Goal: Contribute content: Add original content to the website for others to see

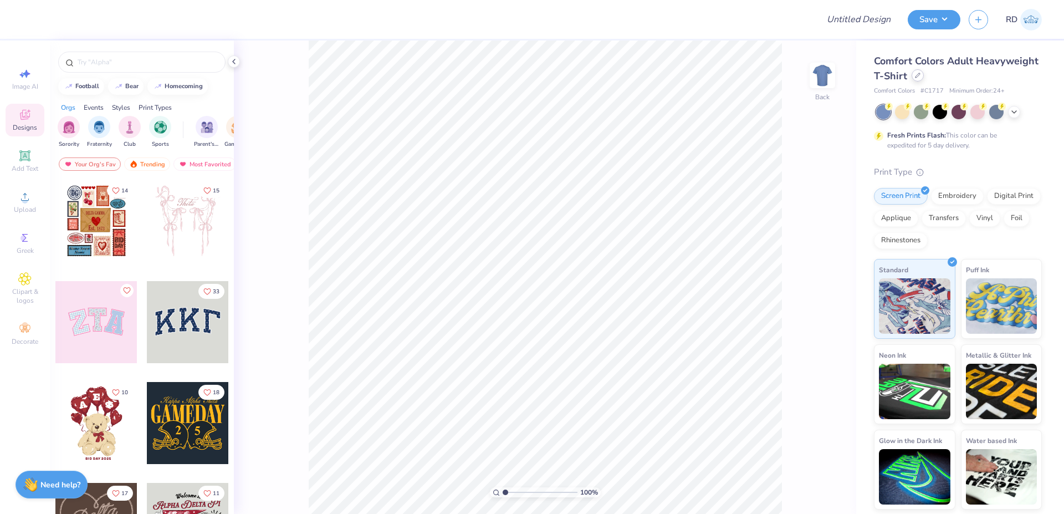
click at [912, 73] on div at bounding box center [917, 75] width 12 height 12
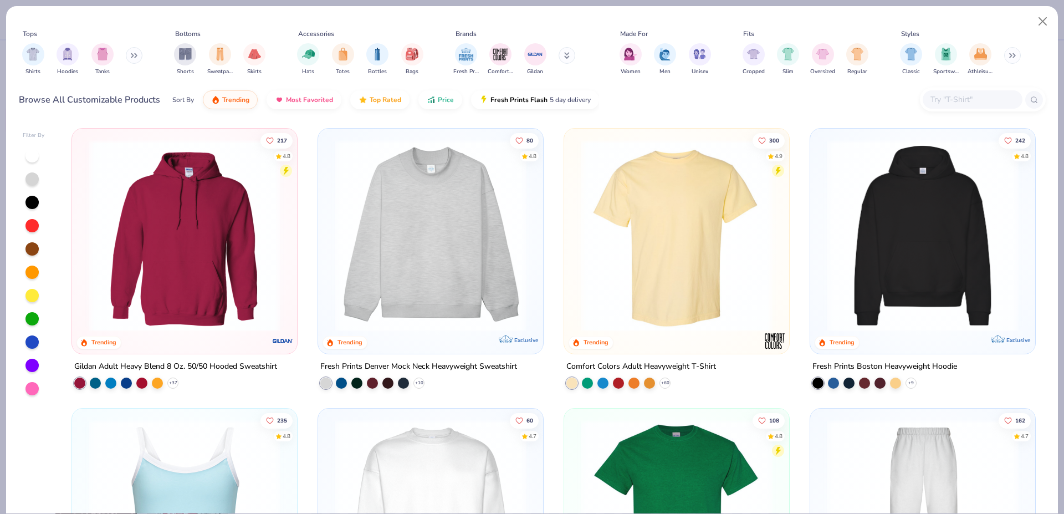
click at [944, 232] on img at bounding box center [922, 236] width 203 height 192
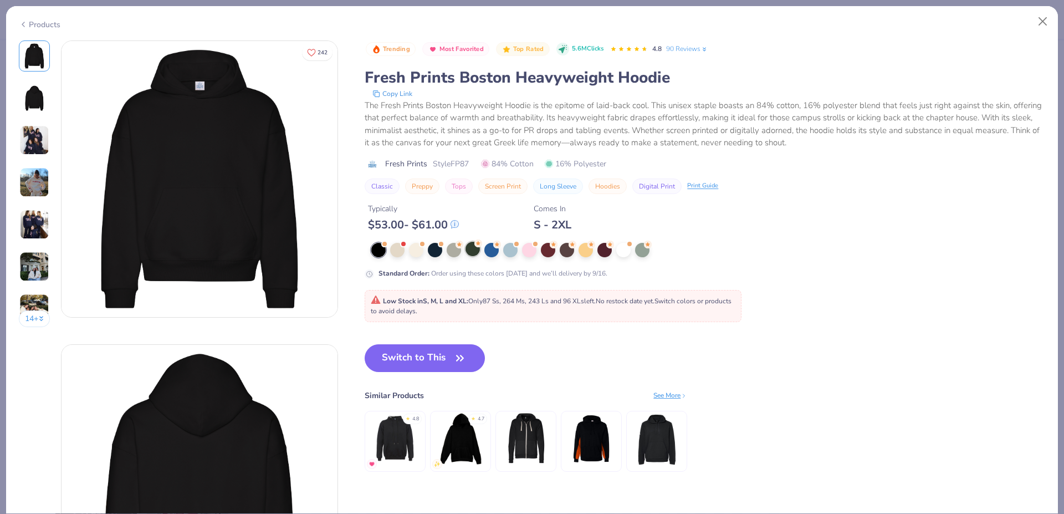
click at [475, 254] on div at bounding box center [472, 249] width 14 height 14
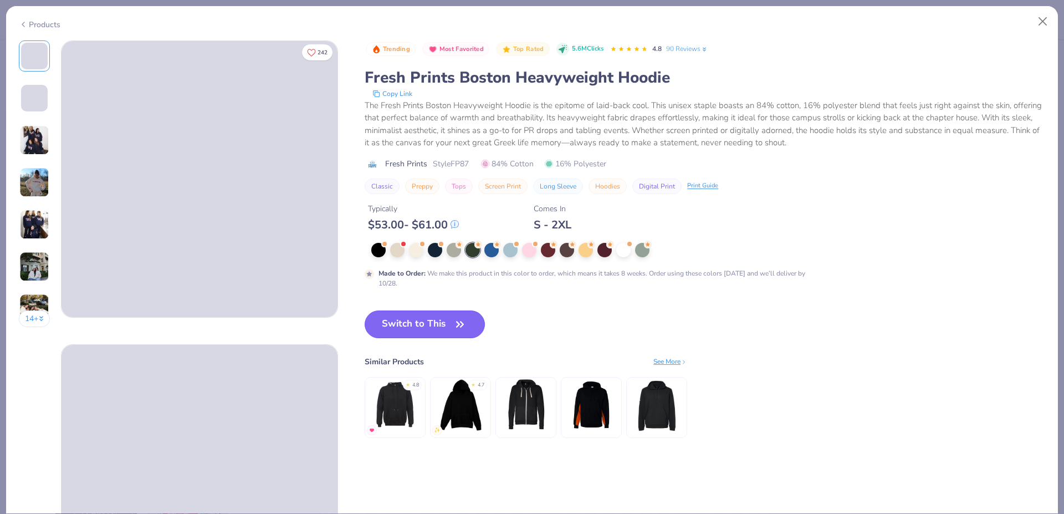
click at [459, 315] on button "Switch to This" at bounding box center [425, 324] width 120 height 28
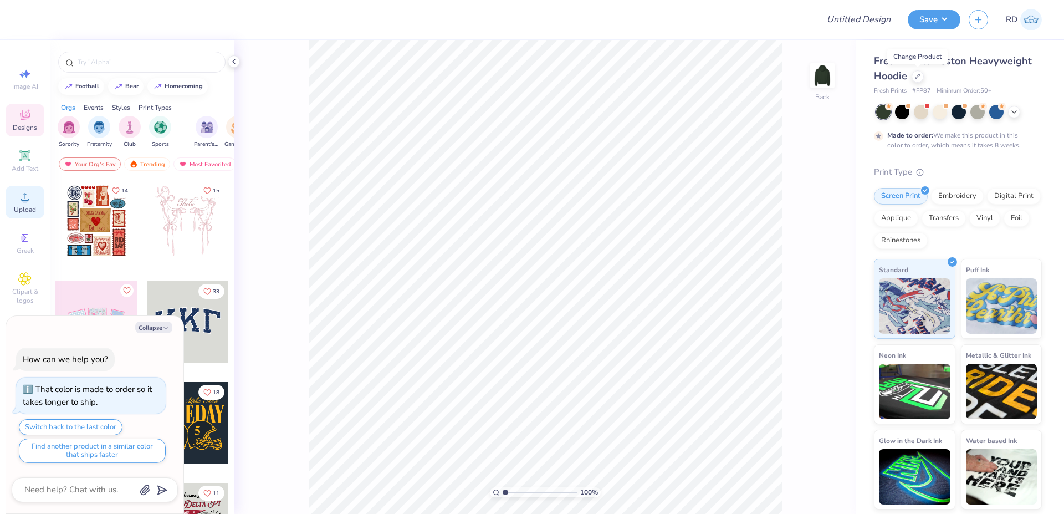
click at [26, 163] on div "Add Text" at bounding box center [25, 161] width 39 height 33
click at [28, 199] on icon at bounding box center [25, 197] width 8 height 8
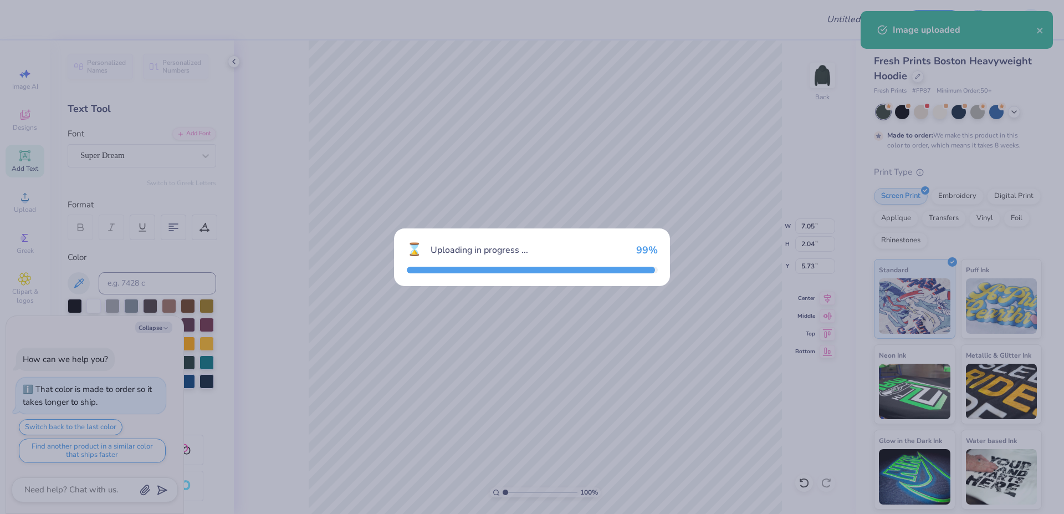
type textarea "x"
type input "7.06"
type input "5.27"
type input "4.12"
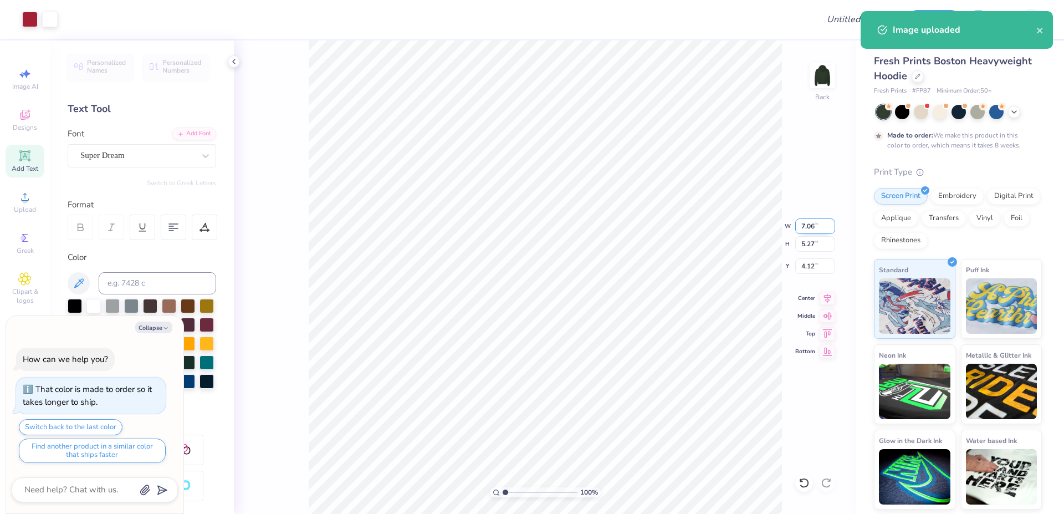
click at [804, 230] on input "7.06" at bounding box center [815, 226] width 40 height 16
paste input "4.88"
type input "4.88"
type textarea "x"
type input "3.64"
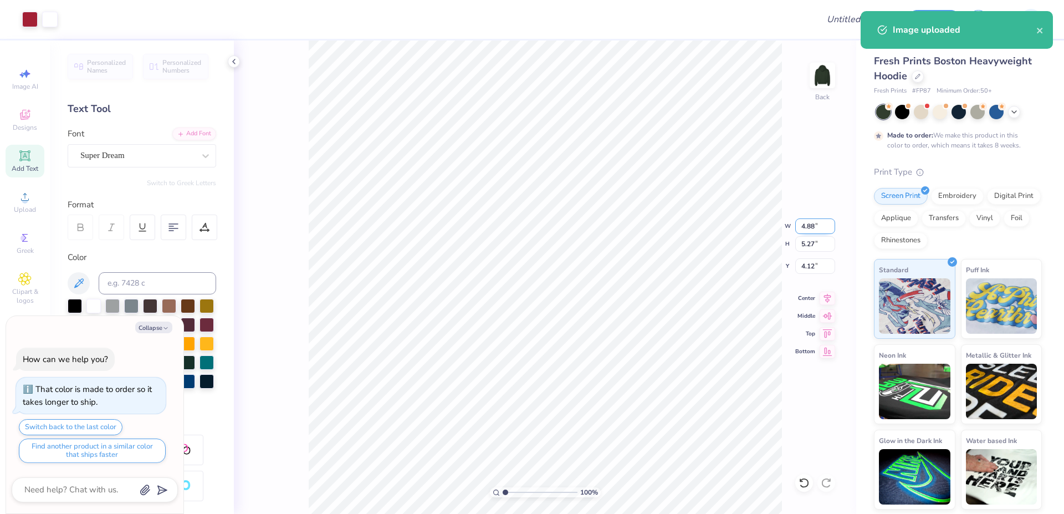
type input "4.93"
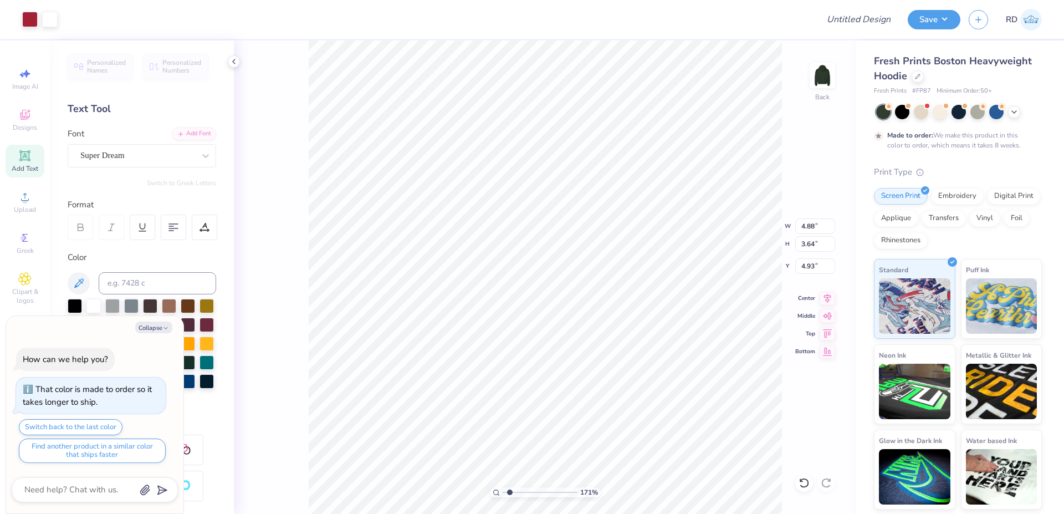
drag, startPoint x: 526, startPoint y: 493, endPoint x: 511, endPoint y: 493, distance: 15.5
type input "1.71"
click at [510, 494] on input "range" at bounding box center [540, 492] width 75 height 10
type textarea "x"
type input "7.05"
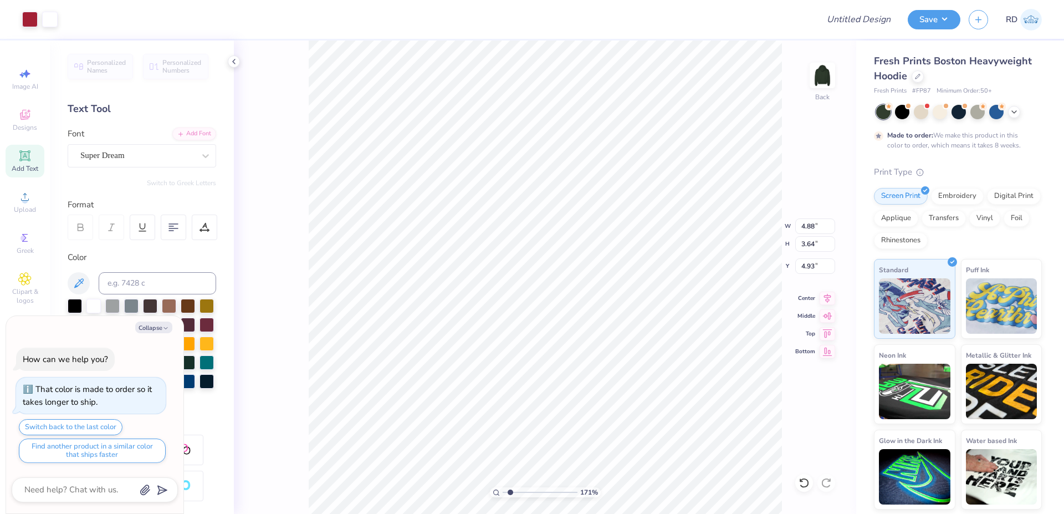
type input "2.04"
type input "5.73"
type textarea "x"
type input "8.07"
paste textarea "Outdoor"
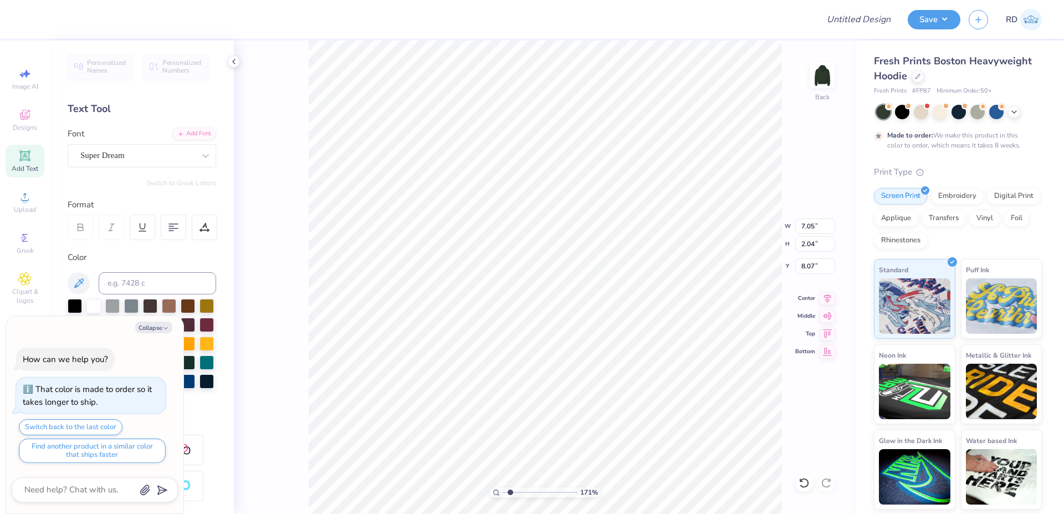
type textarea "x"
type textarea "Outdoor"
click at [188, 131] on div "Add Font" at bounding box center [194, 132] width 44 height 13
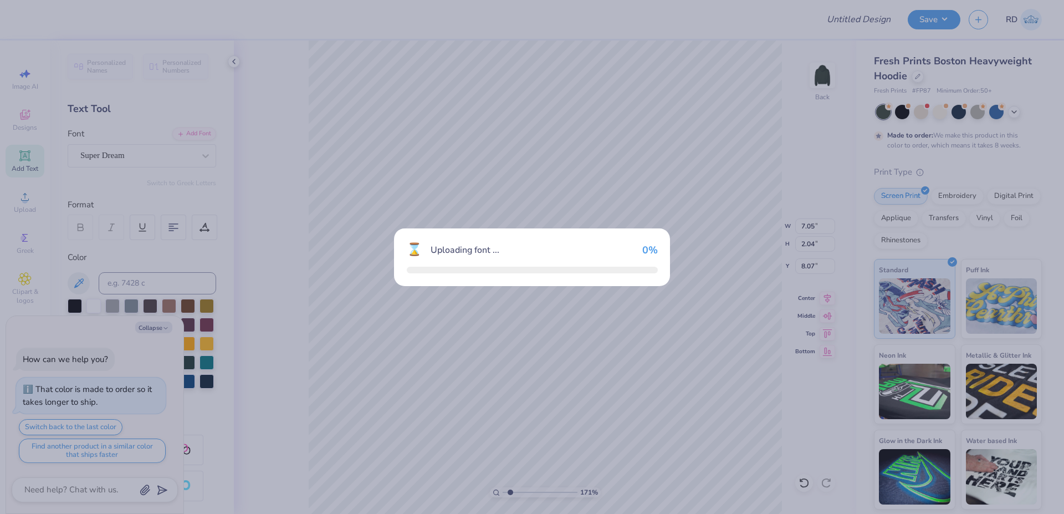
type textarea "x"
type input "11.06"
type input "2.05"
type input "8.06"
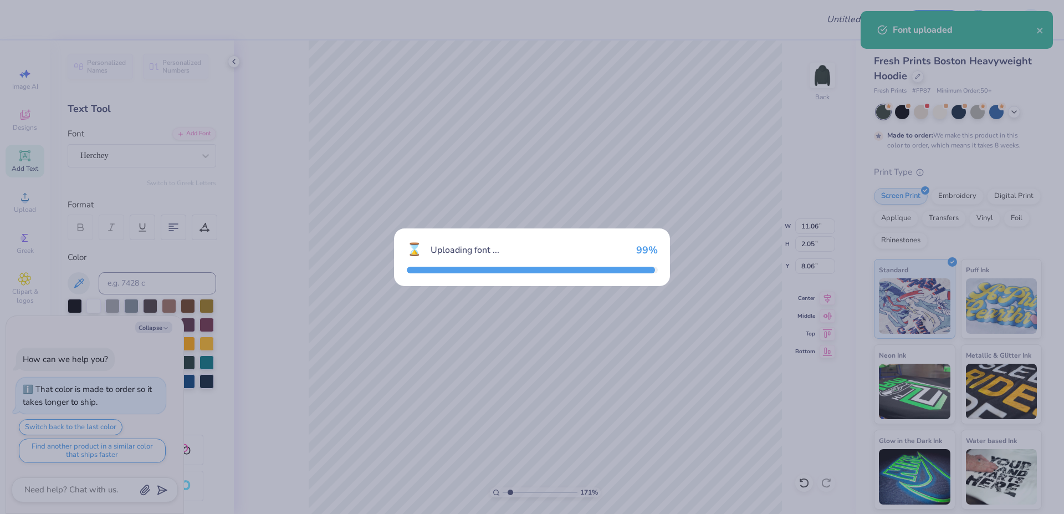
type textarea "x"
type input "7.44"
type input "2.04"
type input "8.07"
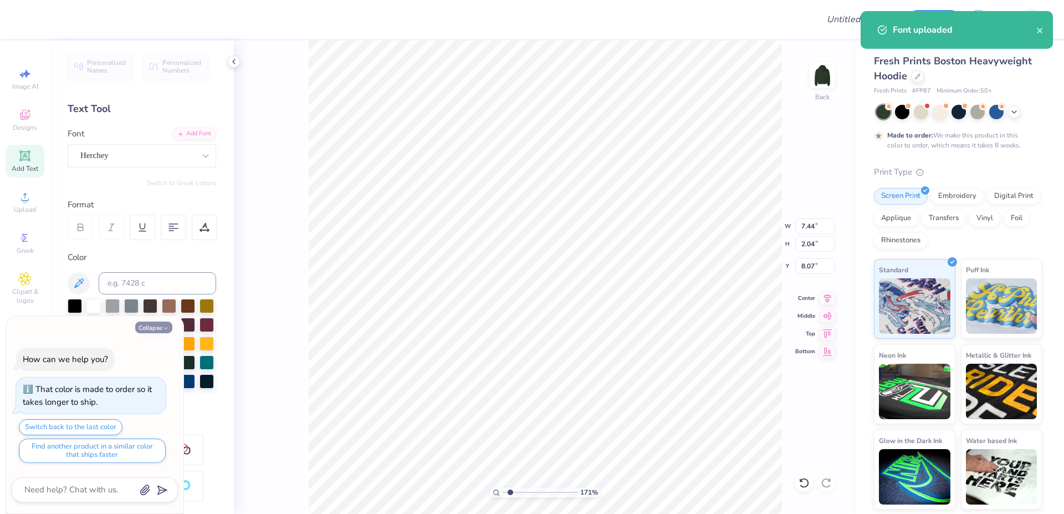
click at [161, 325] on button "Collapse" at bounding box center [153, 327] width 37 height 12
type textarea "x"
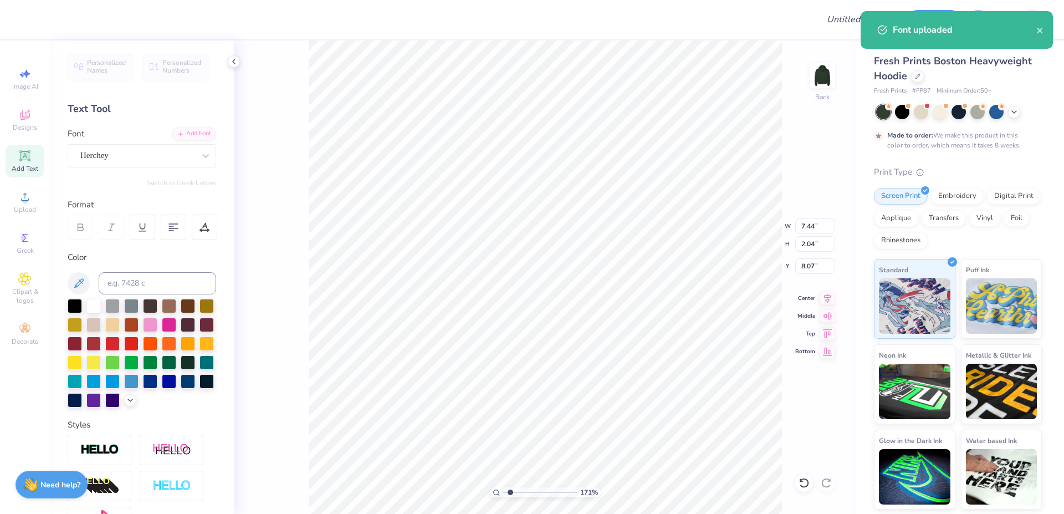
scroll to position [151, 0]
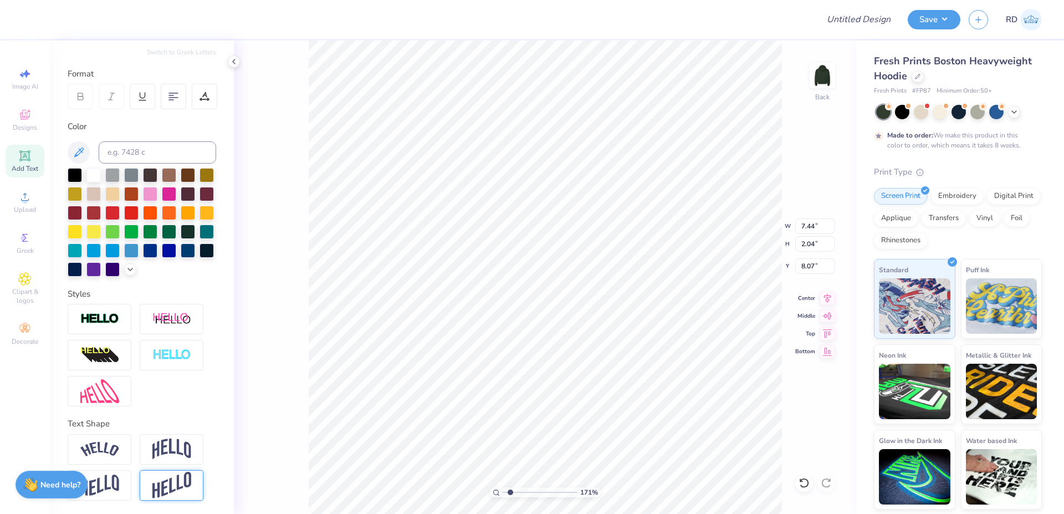
click at [165, 483] on img at bounding box center [171, 484] width 39 height 27
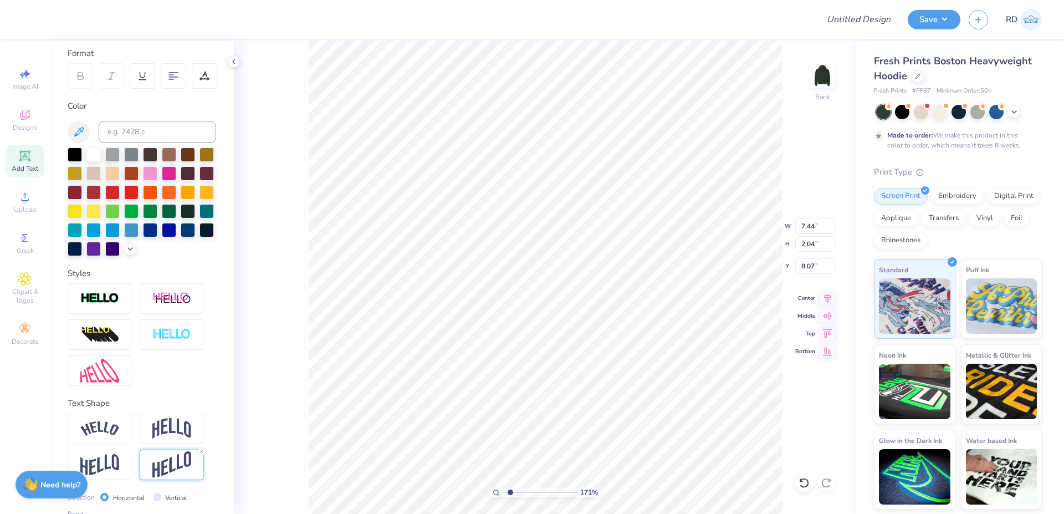
type input "3.34"
type input "7.42"
click at [812, 225] on input "7.44" at bounding box center [815, 226] width 40 height 16
paste input "9.85"
type input "9.85"
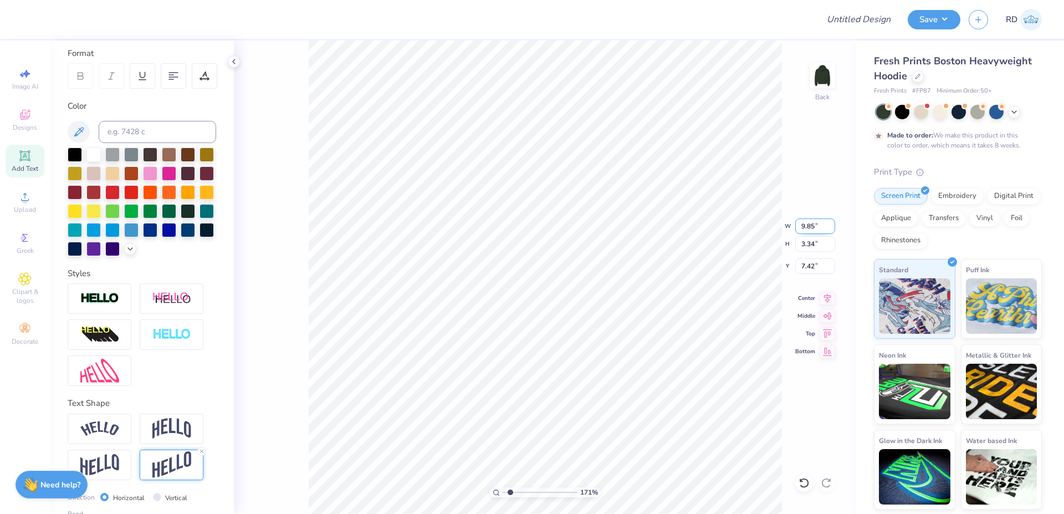
type input "4.42"
type input "6.88"
type input "4.88"
type input "3.64"
type input "2.67"
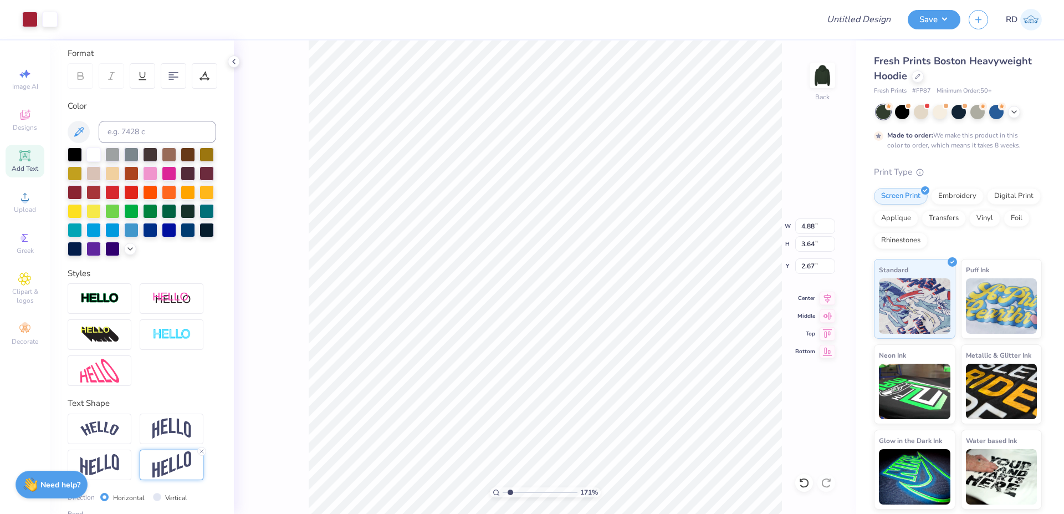
type input "9.85"
type input "4.42"
type input "6.88"
click at [117, 305] on img at bounding box center [99, 298] width 39 height 13
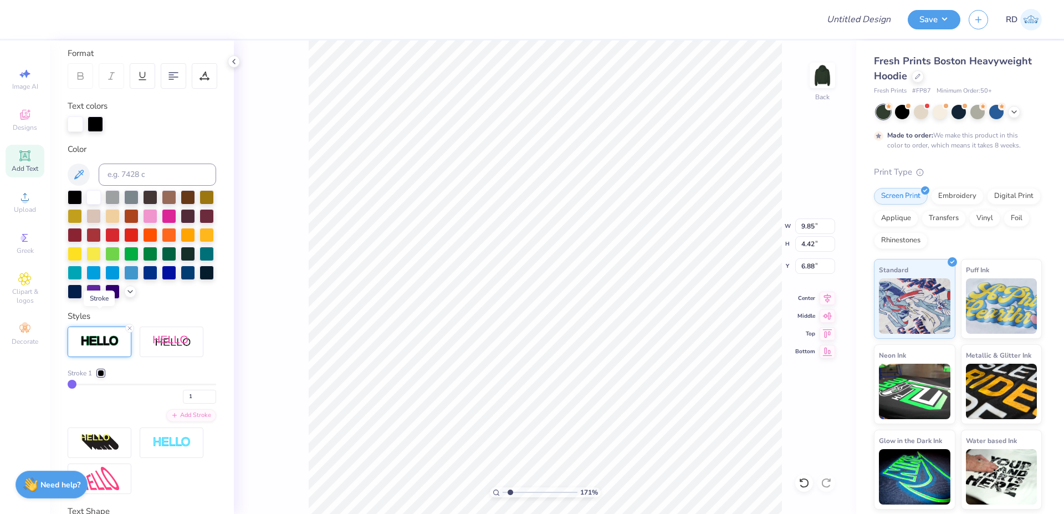
type input "9.90"
type input "4.47"
type input "6.85"
click at [130, 331] on icon at bounding box center [129, 328] width 7 height 7
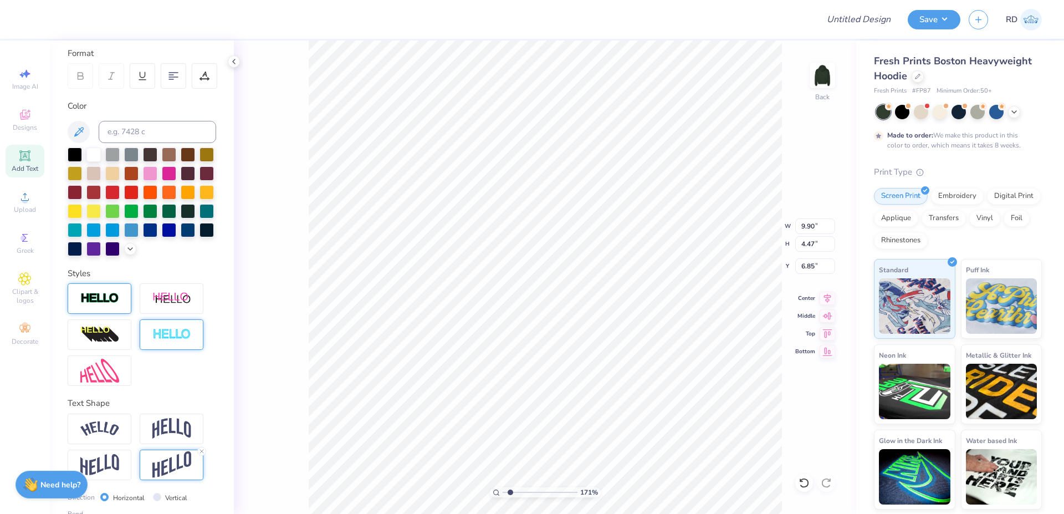
type input "9.85"
type input "4.42"
type input "6.88"
click at [178, 350] on div at bounding box center [172, 334] width 64 height 30
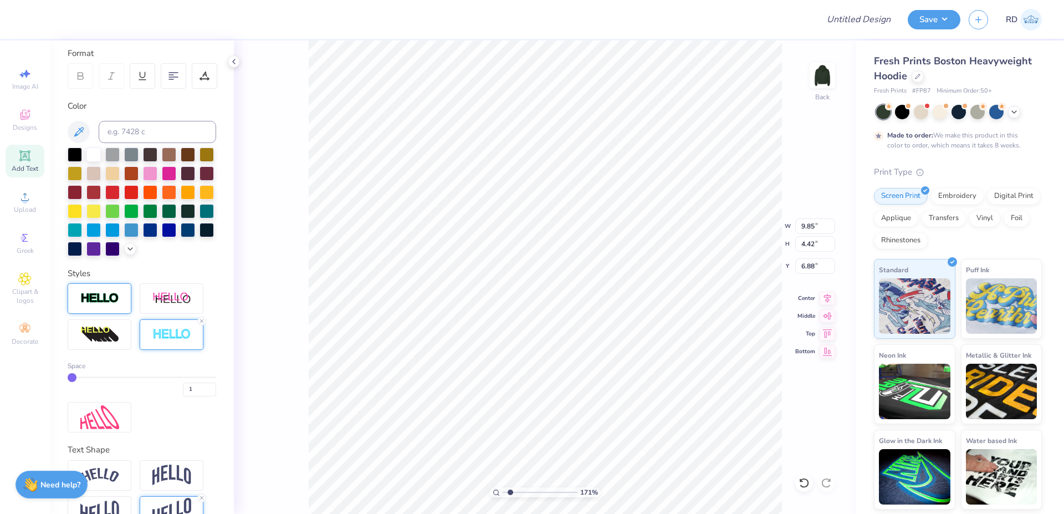
type input "9.90"
type input "4.47"
type input "6.85"
click at [199, 324] on icon at bounding box center [201, 320] width 7 height 7
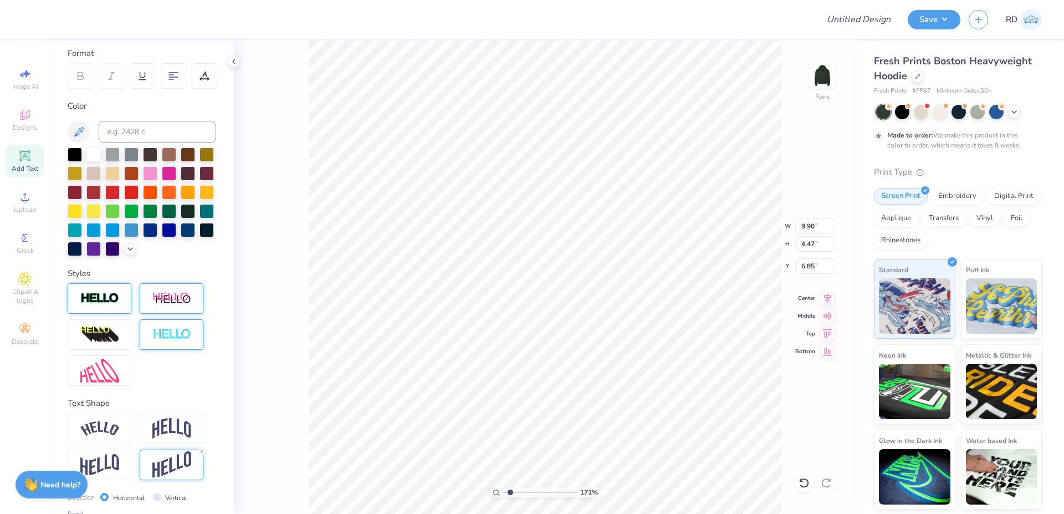
type input "9.85"
type input "4.42"
type input "6.88"
click at [183, 305] on img at bounding box center [171, 298] width 39 height 14
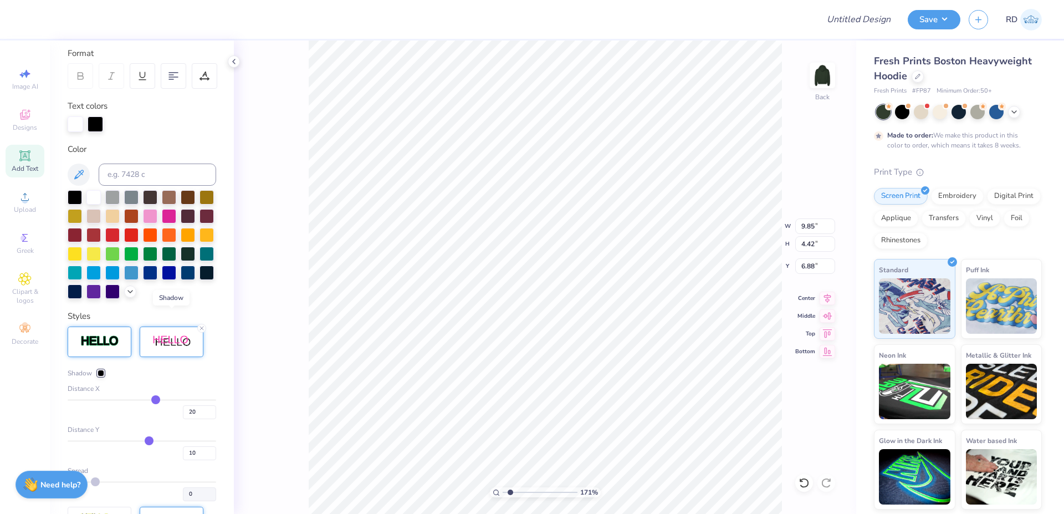
type input "11.82"
type input "4.86"
click at [98, 126] on div at bounding box center [96, 123] width 16 height 16
click at [133, 167] on input at bounding box center [157, 174] width 117 height 22
type input "201"
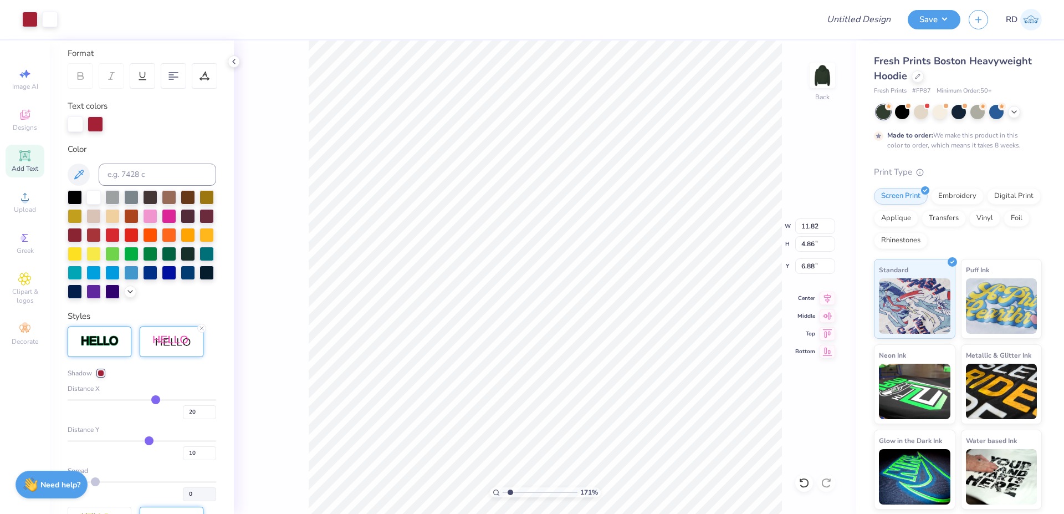
type input "4.88"
type input "3.64"
type input "2.67"
type input "11.82"
type input "4.86"
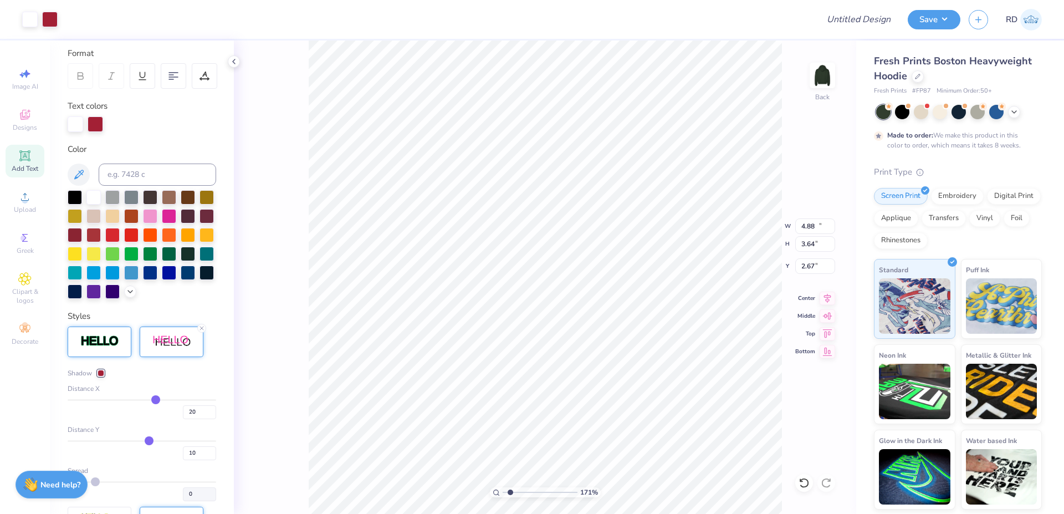
type input "6.88"
drag, startPoint x: 190, startPoint y: 430, endPoint x: 81, endPoint y: 438, distance: 108.9
click at [183, 419] on input "20" at bounding box center [199, 412] width 33 height 14
type input "2"
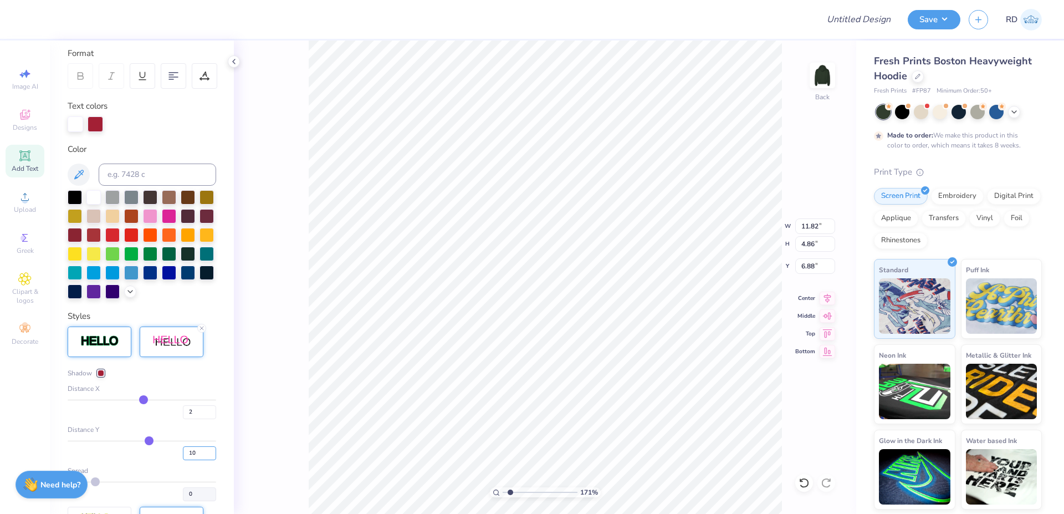
type input "10.05"
type input "7"
type input "4.73"
click at [537, 493] on input "range" at bounding box center [540, 492] width 75 height 10
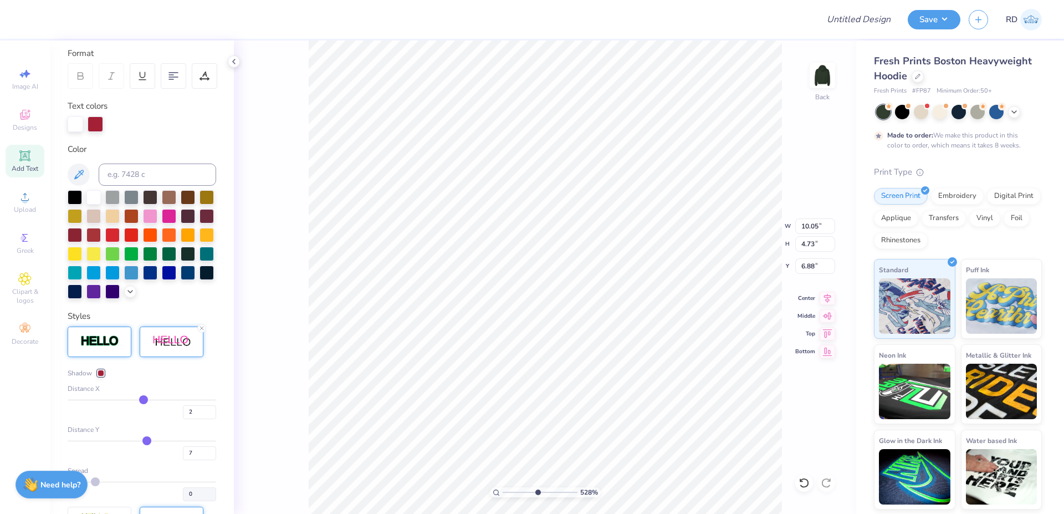
type input "5.28"
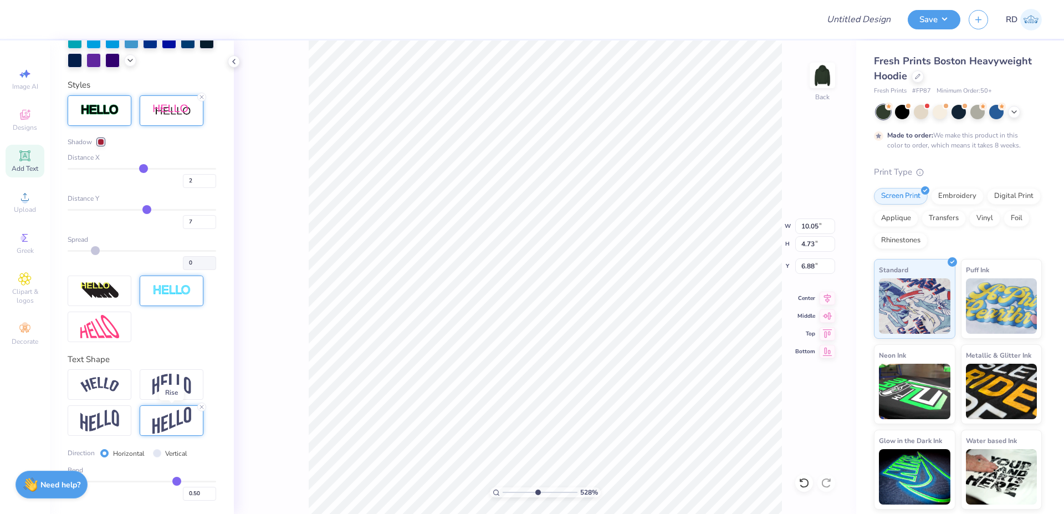
click at [178, 425] on img at bounding box center [171, 420] width 39 height 27
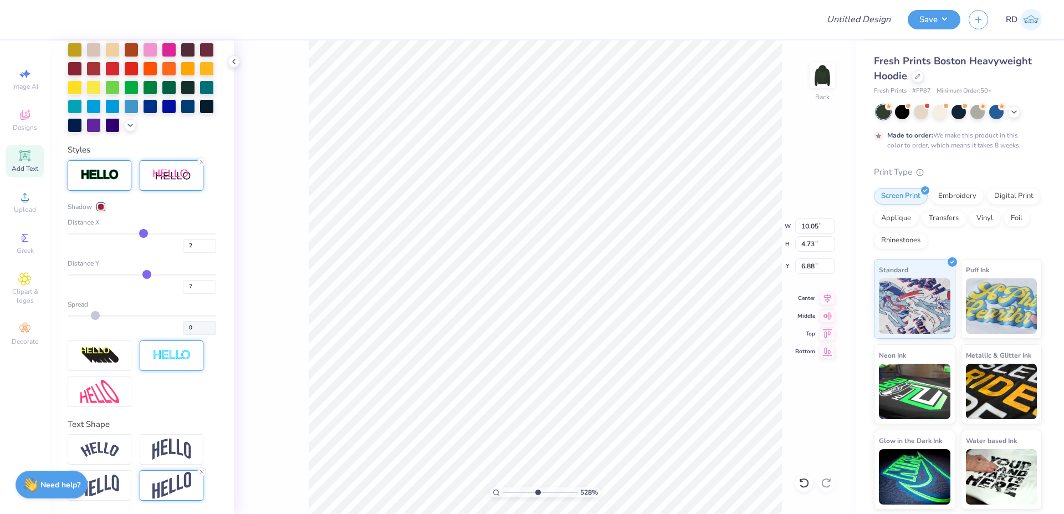
scroll to position [338, 0]
drag, startPoint x: 182, startPoint y: 247, endPoint x: 161, endPoint y: 249, distance: 21.7
click at [183, 249] on input "2" at bounding box center [199, 246] width 33 height 14
type input "1"
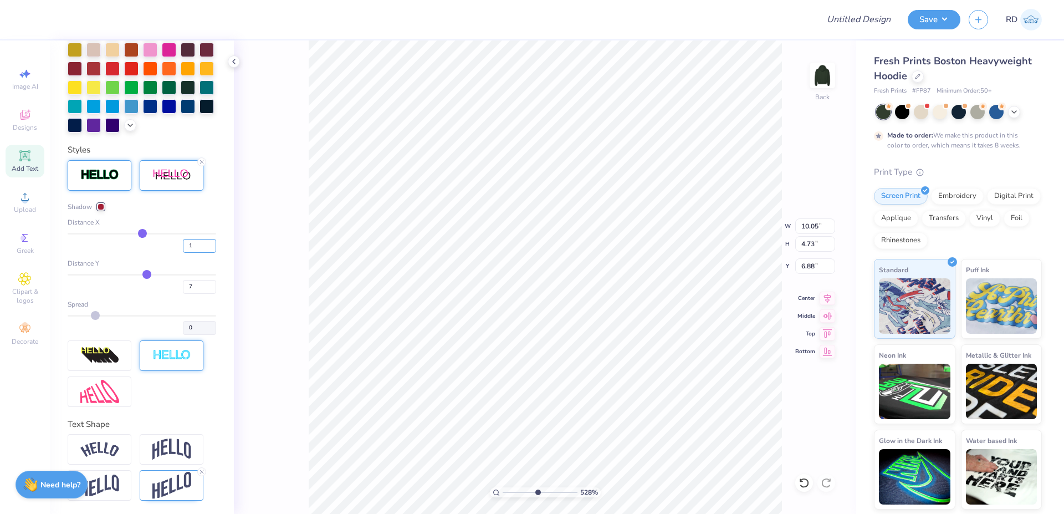
type input "1"
type input "9.95"
drag, startPoint x: 521, startPoint y: 494, endPoint x: 512, endPoint y: 496, distance: 9.1
click at [512, 496] on input "range" at bounding box center [540, 492] width 75 height 10
type input "2.01"
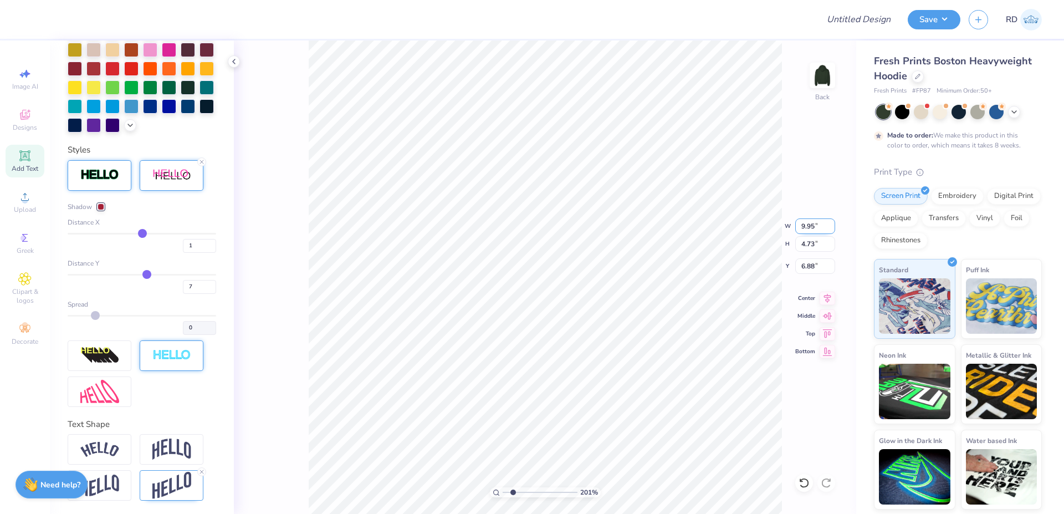
click at [817, 227] on input "9.95" at bounding box center [815, 226] width 40 height 16
type input "10.00"
type input "4.76"
click at [813, 265] on input "2.31" at bounding box center [815, 266] width 40 height 16
type input "2.00"
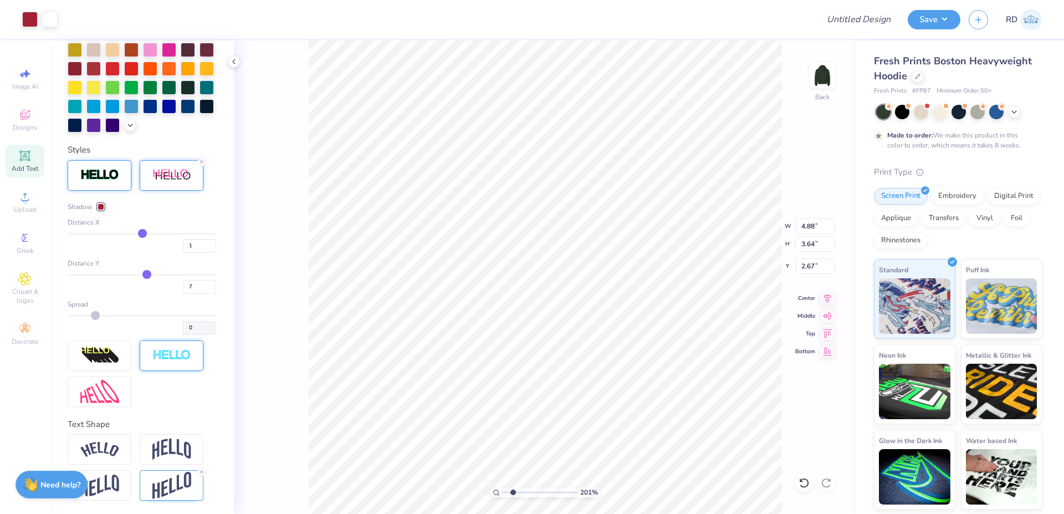
type input "6.07"
click at [27, 155] on icon at bounding box center [24, 155] width 8 height 8
type input "7.05"
type input "2.04"
type input "5.73"
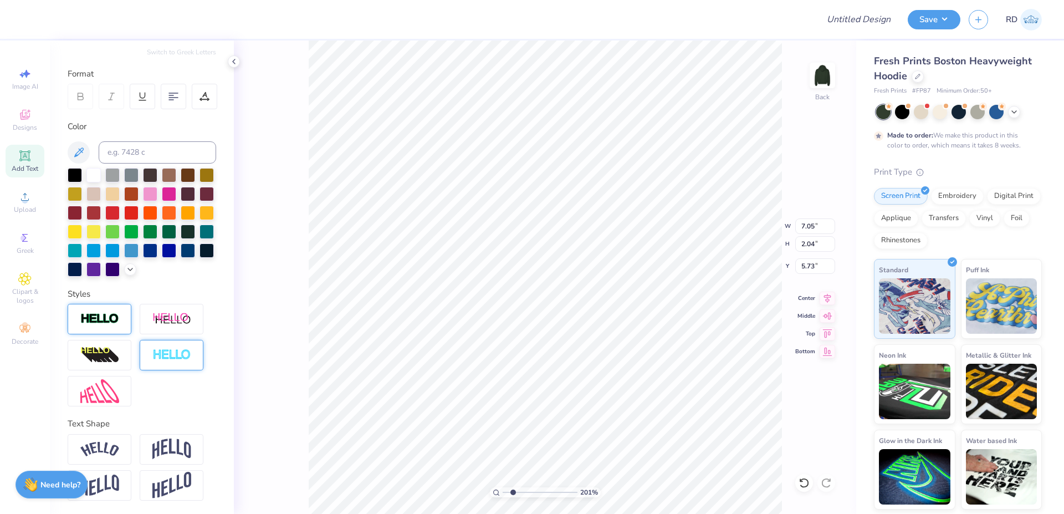
scroll to position [0, 0]
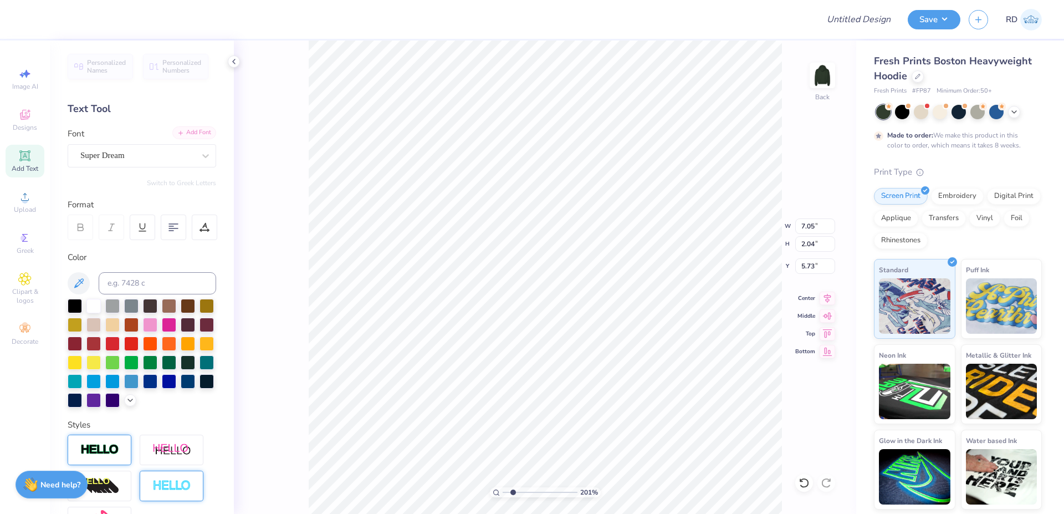
click at [192, 135] on div "Add Font" at bounding box center [194, 132] width 44 height 13
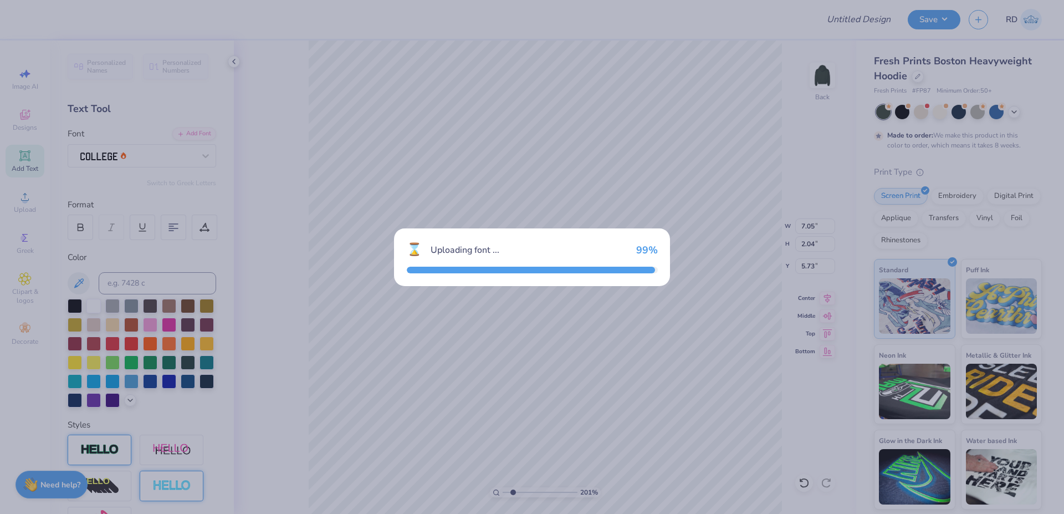
type input "6.40"
type input "1.99"
type input "5.75"
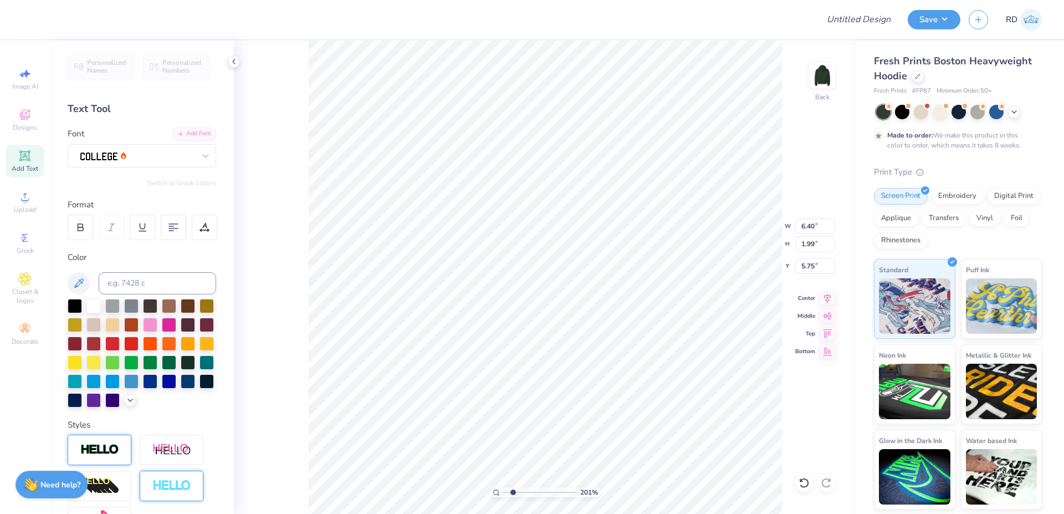
scroll to position [0, 2]
type textarea "CLUB"
click at [811, 224] on input "5.98" at bounding box center [815, 226] width 40 height 16
paste input "3.11"
type input "3.11"
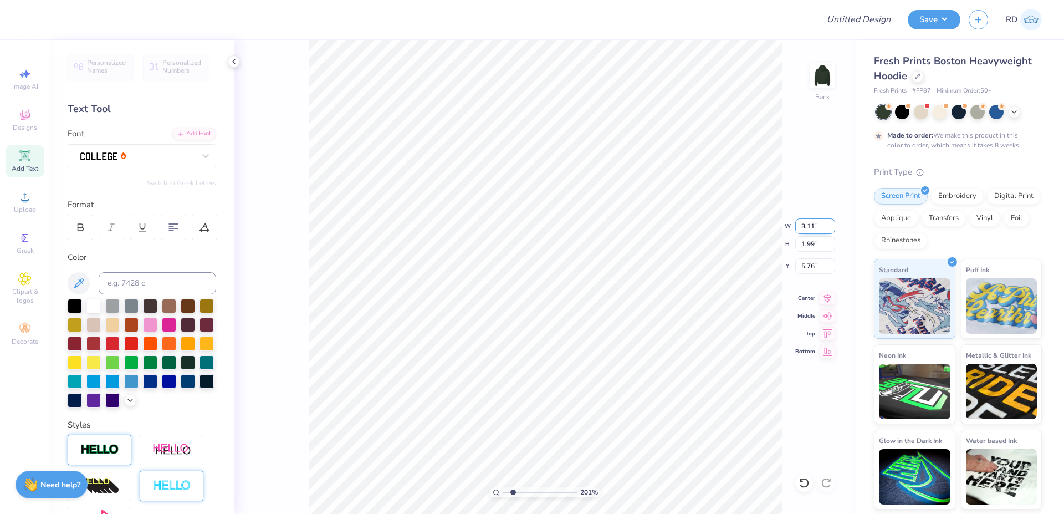
type input "1.04"
click at [650, 302] on li "Duplicate" at bounding box center [666, 306] width 87 height 22
type input "7.19"
type textarea "Yellowstone"
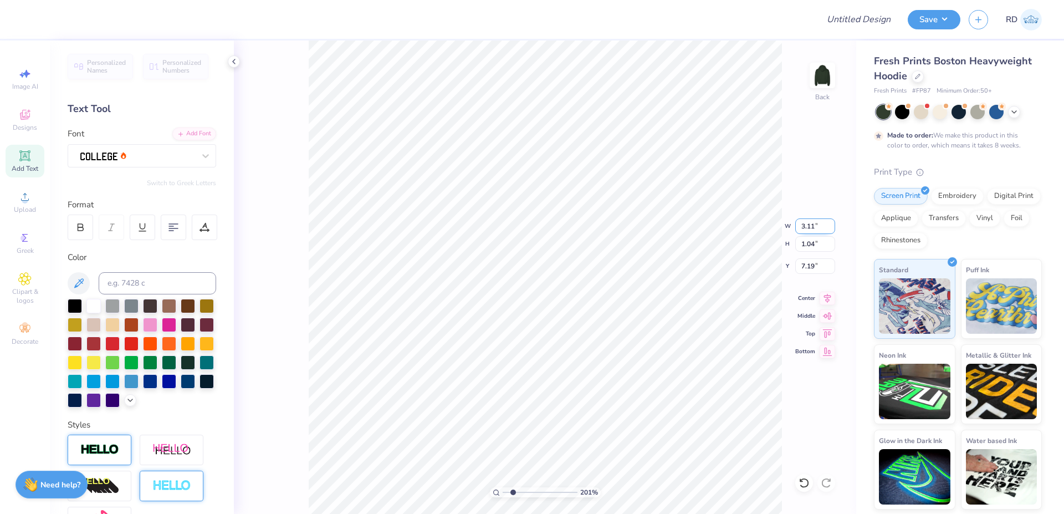
type input "5.03"
click at [809, 227] on input "3.11" at bounding box center [815, 226] width 40 height 16
type input "8.66"
type input "7.19"
drag, startPoint x: 814, startPoint y: 225, endPoint x: 820, endPoint y: 221, distance: 7.9
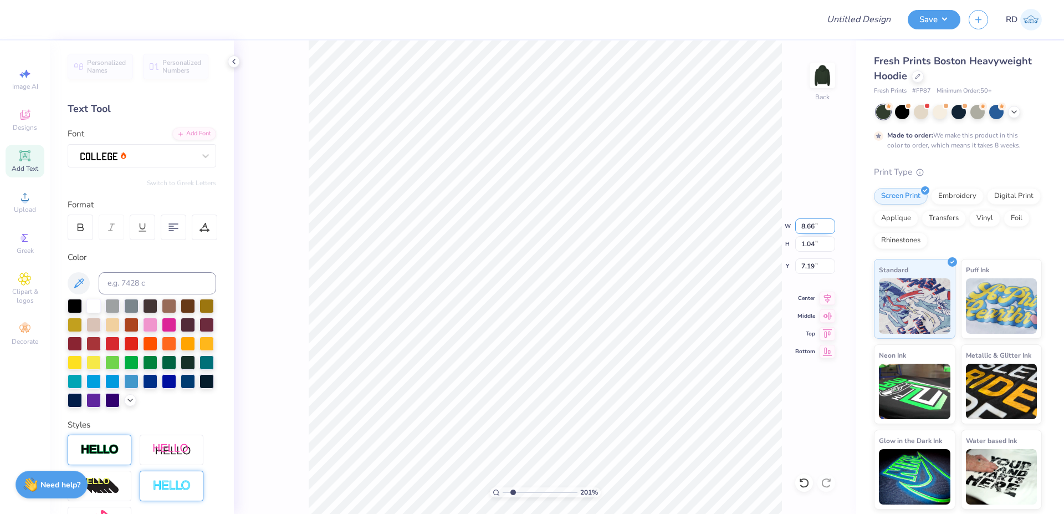
click at [814, 225] on input "8.66" at bounding box center [815, 226] width 40 height 16
paste input "3.11"
type input "3.11"
type input "0.37"
type input "7.52"
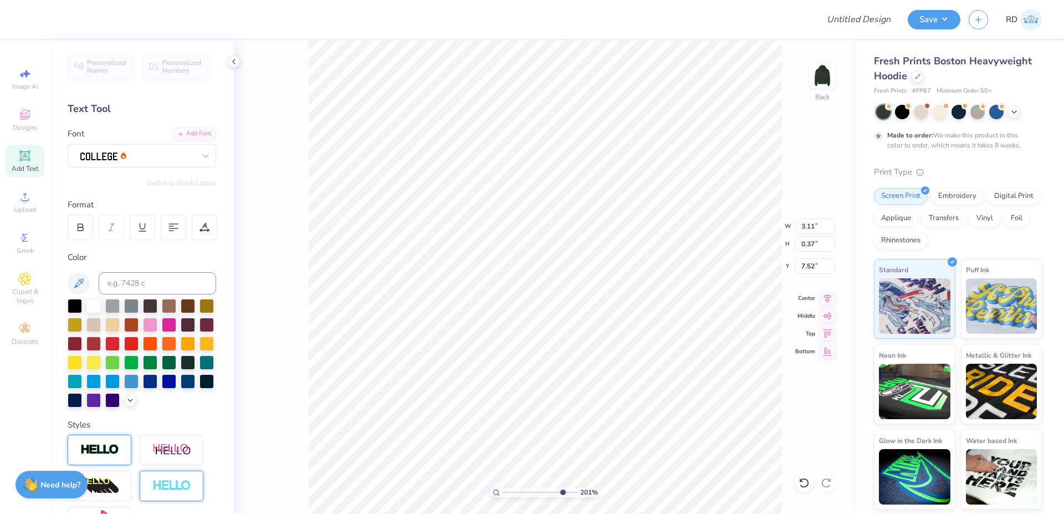
click at [561, 491] on input "range" at bounding box center [540, 492] width 75 height 10
type input "8.49"
type input "6.47"
click at [550, 491] on input "range" at bounding box center [540, 492] width 75 height 10
type input "7.07"
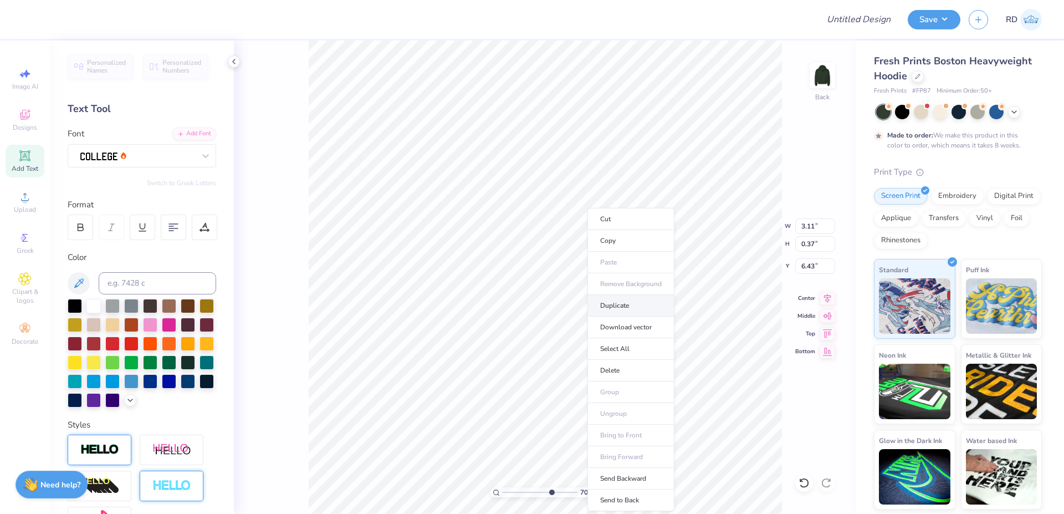
click at [609, 306] on li "Duplicate" at bounding box center [630, 306] width 87 height 22
type input "7.43"
click at [177, 130] on icon at bounding box center [180, 133] width 7 height 7
click at [146, 153] on div at bounding box center [137, 155] width 116 height 17
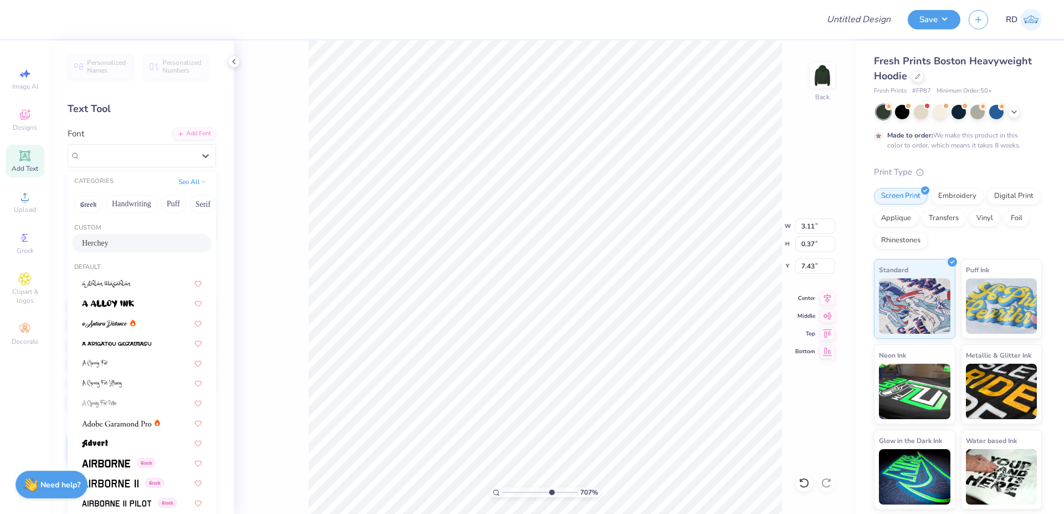
click at [120, 238] on div "Herchey" at bounding box center [142, 243] width 120 height 12
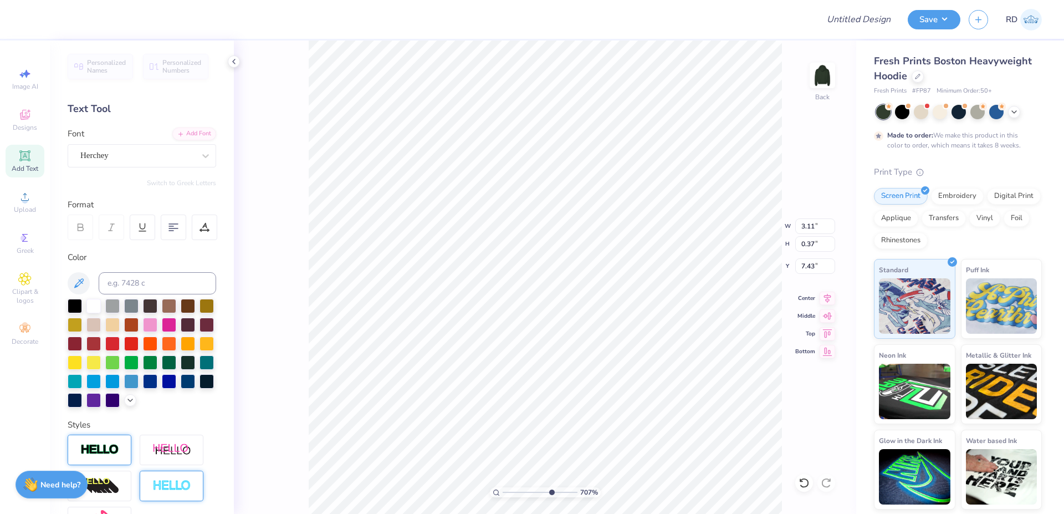
type input "2.17"
type input "0.51"
type input "7.30"
type textarea "[GEOGRAPHIC_DATA]"
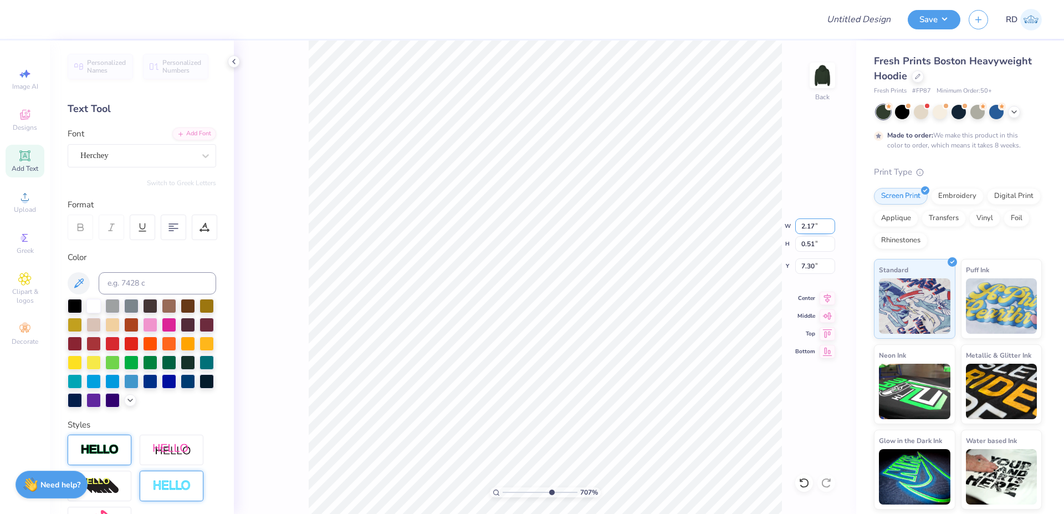
type input "3.11"
type input "0.37"
type input "6.43"
click at [809, 229] on input "3.11" at bounding box center [815, 226] width 40 height 16
type input "3.47"
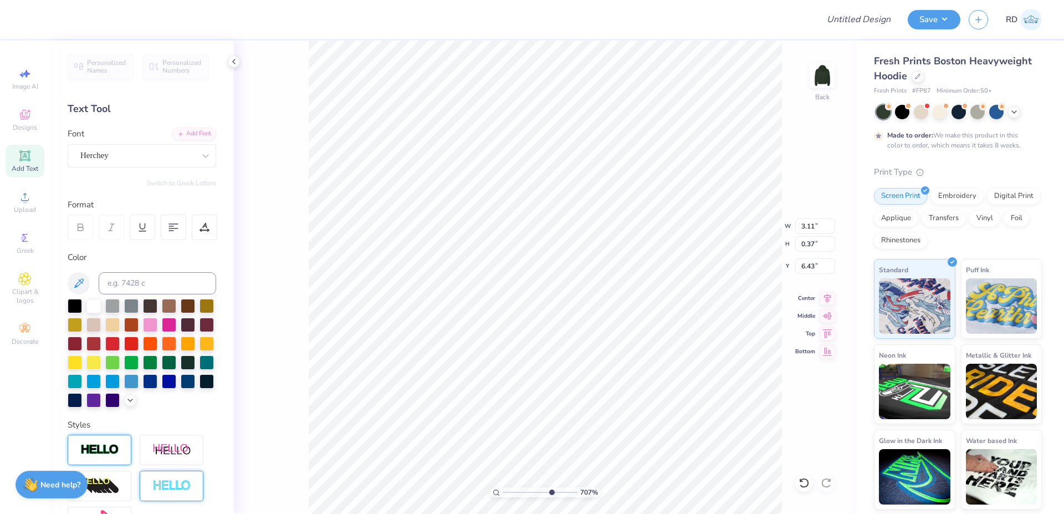
type input "0.48"
type input "7.32"
click at [812, 223] on input "3.47" at bounding box center [815, 226] width 40 height 16
paste input "11"
type input "3.11"
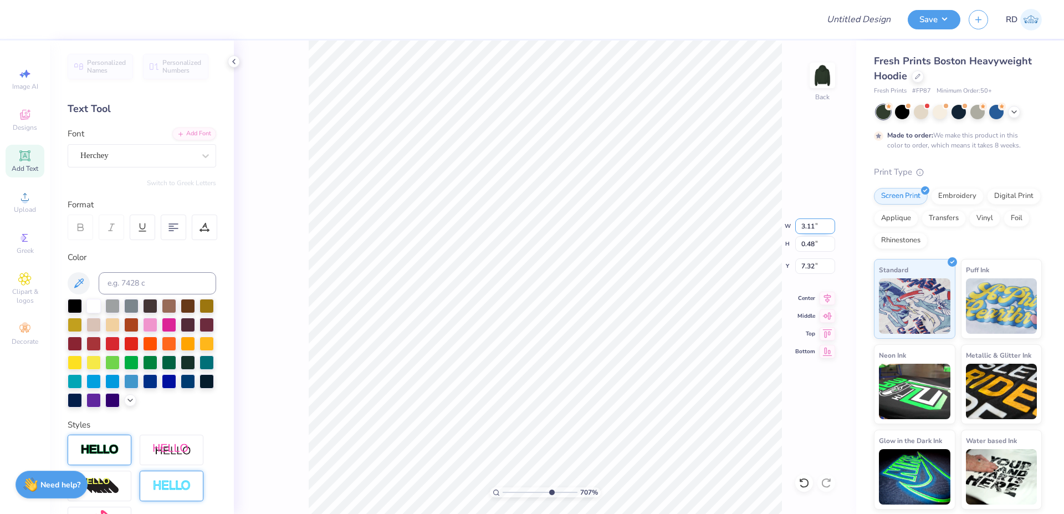
type input "0.43"
type input "7.34"
type input "6.90"
type input "4.24"
click at [529, 493] on input "range" at bounding box center [540, 492] width 75 height 10
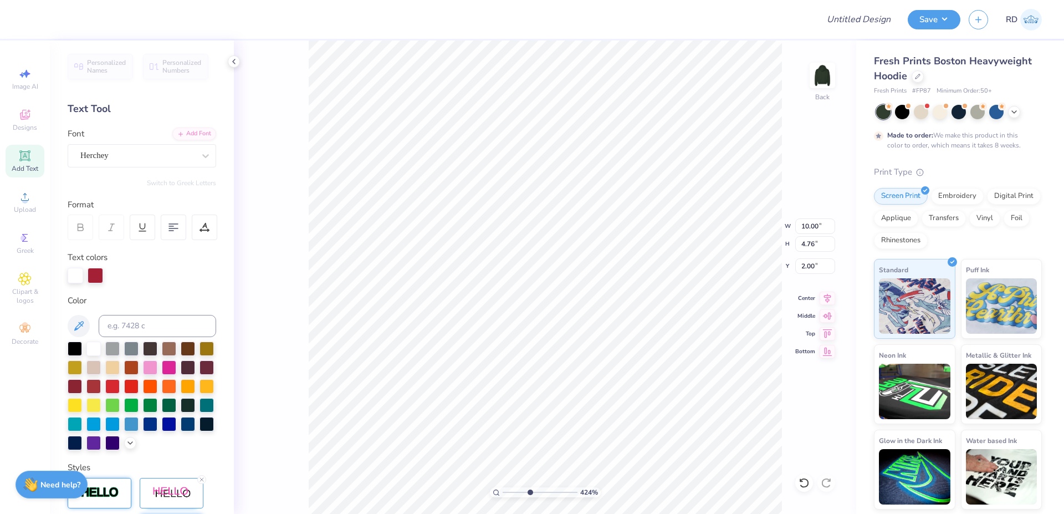
type input "3.11"
type input "0.43"
type input "6.90"
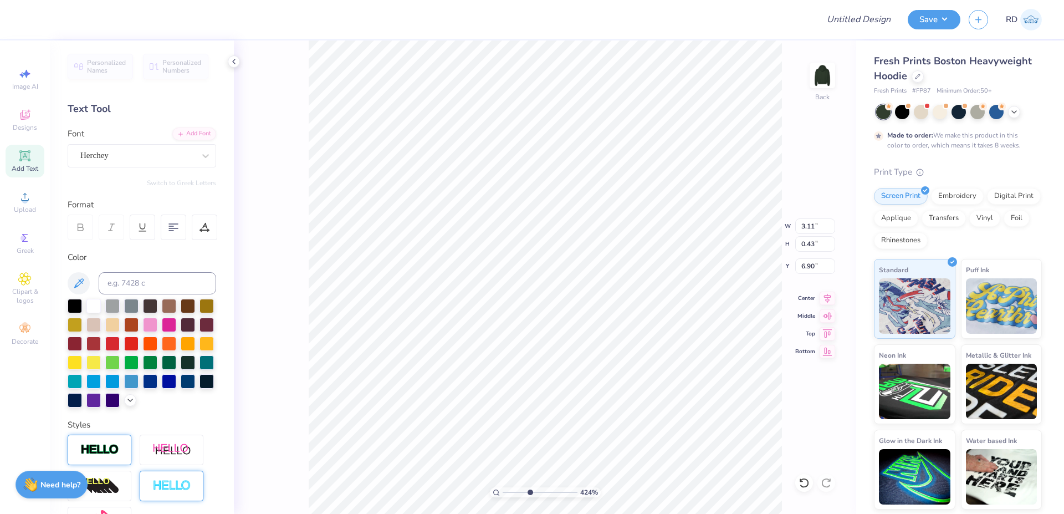
type input "0.91"
type input "6.43"
type input "2.31"
type input "5.60"
type input "5.98"
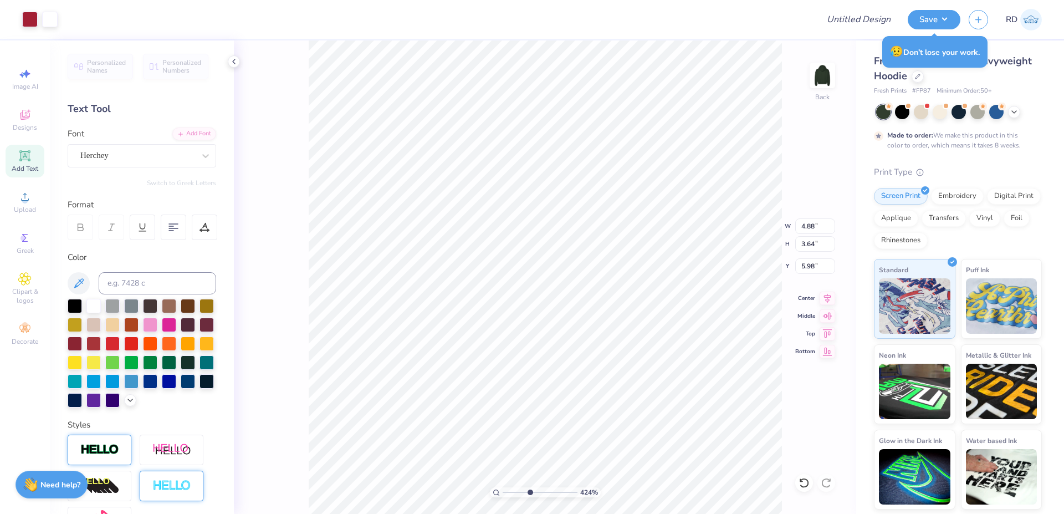
type input "8.09"
type input "4.02"
type input "5.13"
click at [514, 493] on input "range" at bounding box center [540, 492] width 75 height 10
type input "2.15"
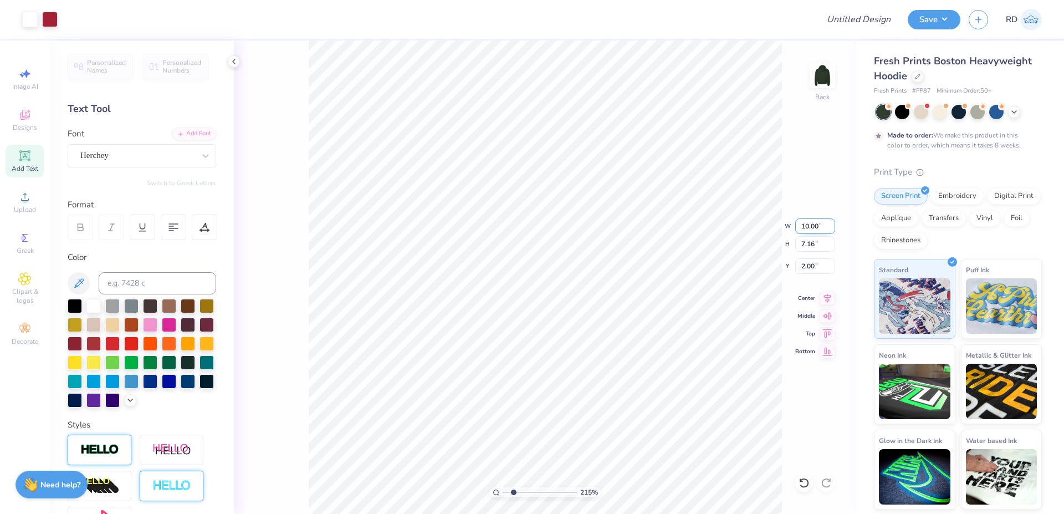
click at [811, 230] on input "10.00" at bounding box center [815, 226] width 40 height 16
type input "12.00"
type input "8.59"
click at [813, 265] on input "1.28" at bounding box center [815, 266] width 40 height 16
type input "2.00"
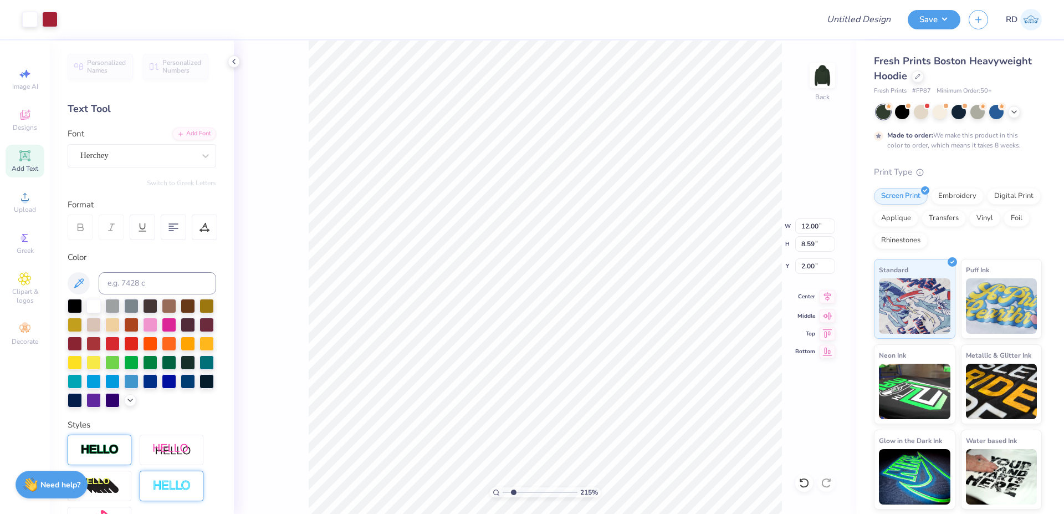
click at [830, 295] on icon at bounding box center [827, 295] width 7 height 9
drag, startPoint x: 509, startPoint y: 494, endPoint x: 487, endPoint y: 495, distance: 21.6
type input "1"
click at [503, 495] on input "range" at bounding box center [540, 492] width 75 height 10
click at [823, 266] on input "2.00" at bounding box center [815, 266] width 40 height 16
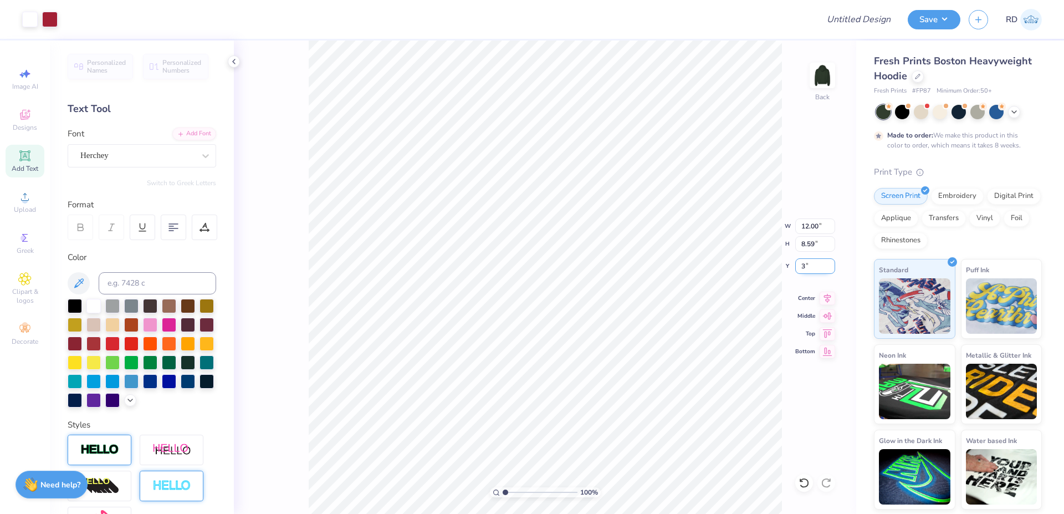
type input "3.00"
click at [830, 298] on icon at bounding box center [827, 296] width 16 height 13
click at [35, 197] on div "Upload" at bounding box center [25, 202] width 39 height 33
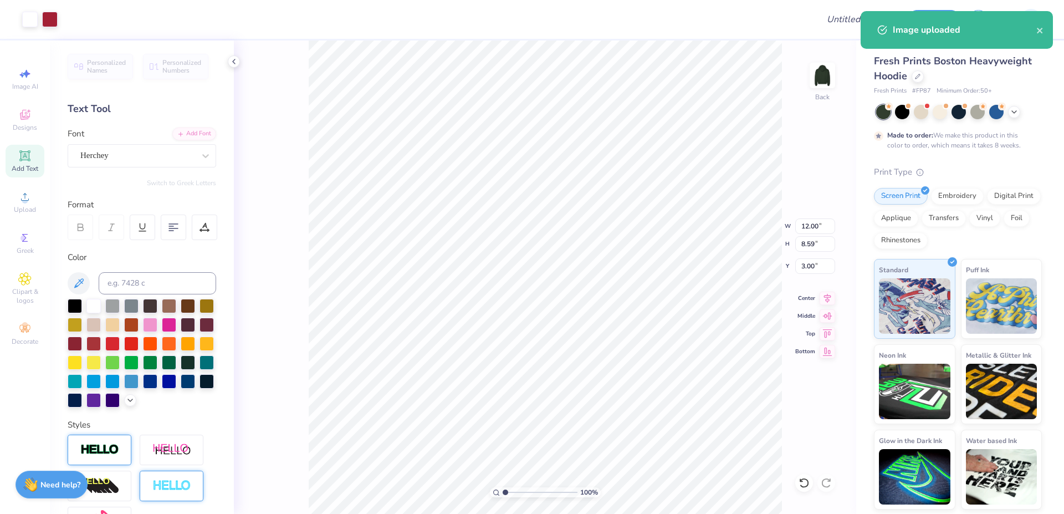
type input "14.45"
type input "10.15"
type input "1.68"
click at [818, 230] on input "14.45" at bounding box center [815, 226] width 40 height 16
type input "12.00"
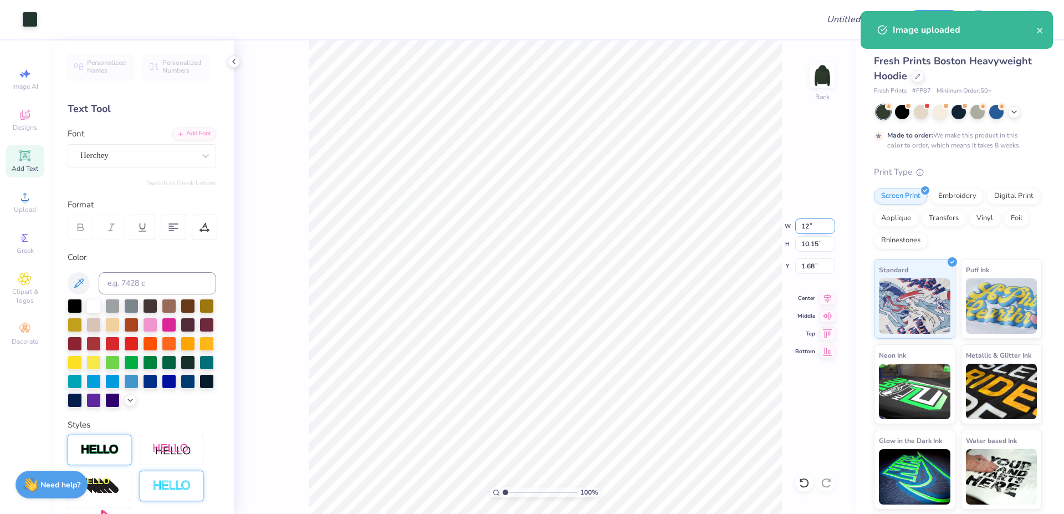
type input "8.43"
click at [817, 263] on input "2.54" at bounding box center [815, 266] width 40 height 16
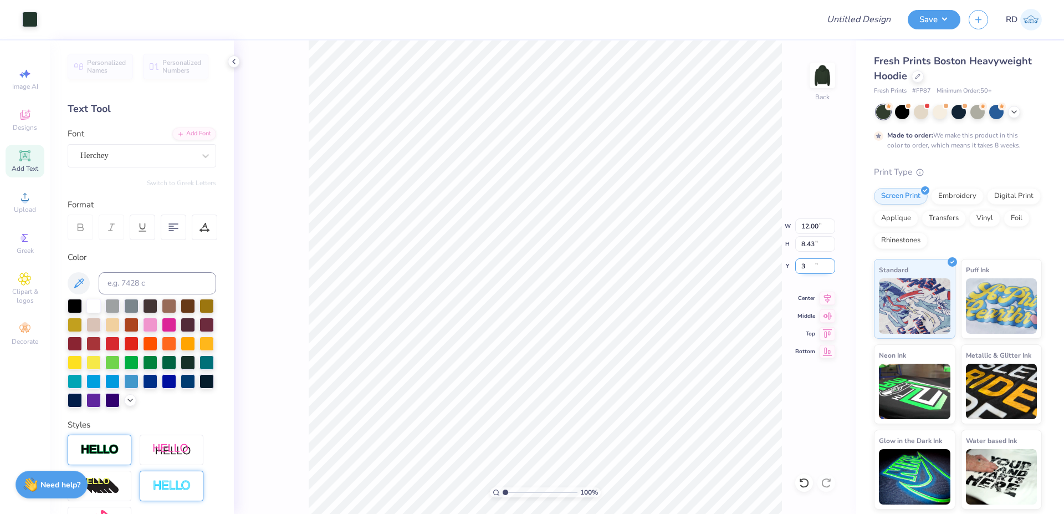
type input "3.00"
click at [828, 294] on icon at bounding box center [827, 296] width 16 height 13
click at [887, 22] on input "Design Title" at bounding box center [845, 19] width 109 height 22
paste input "FPS239920"
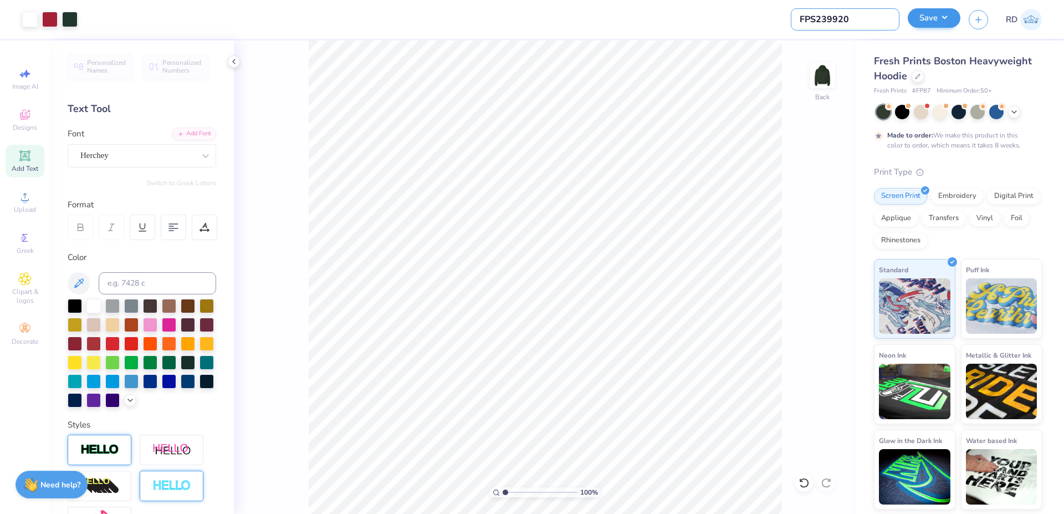
type input "FPS239920"
click at [929, 22] on button "Save" at bounding box center [933, 17] width 53 height 19
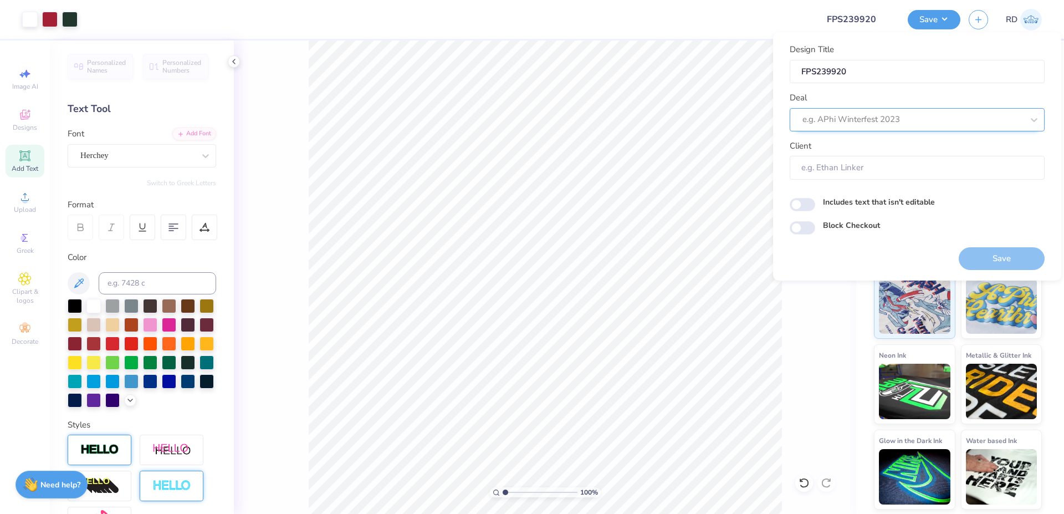
click at [885, 115] on div at bounding box center [912, 119] width 221 height 15
click at [857, 143] on div "Design Tool Gallery" at bounding box center [917, 149] width 246 height 18
type input "gallery"
type input "Design Tool Gallery User"
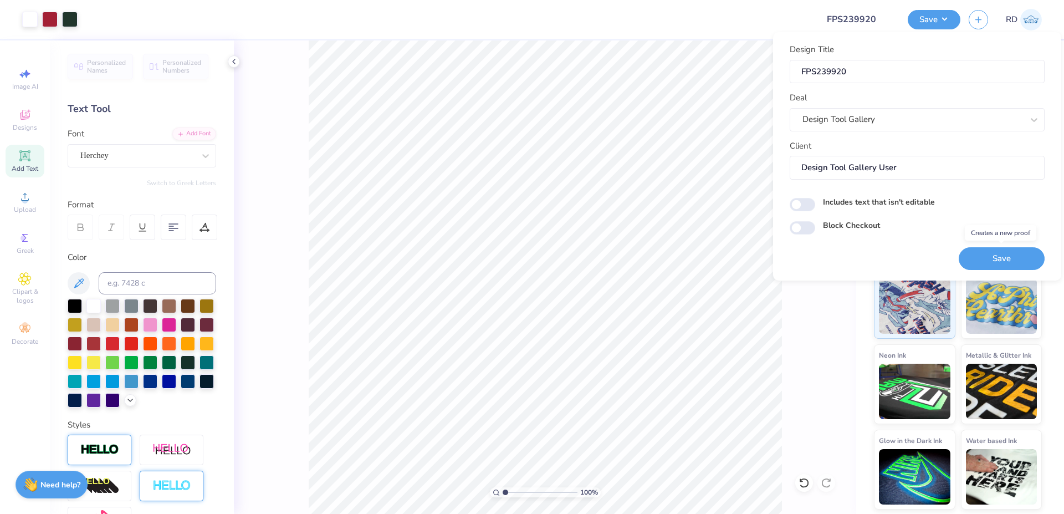
click at [1013, 259] on button "Save" at bounding box center [1001, 258] width 86 height 23
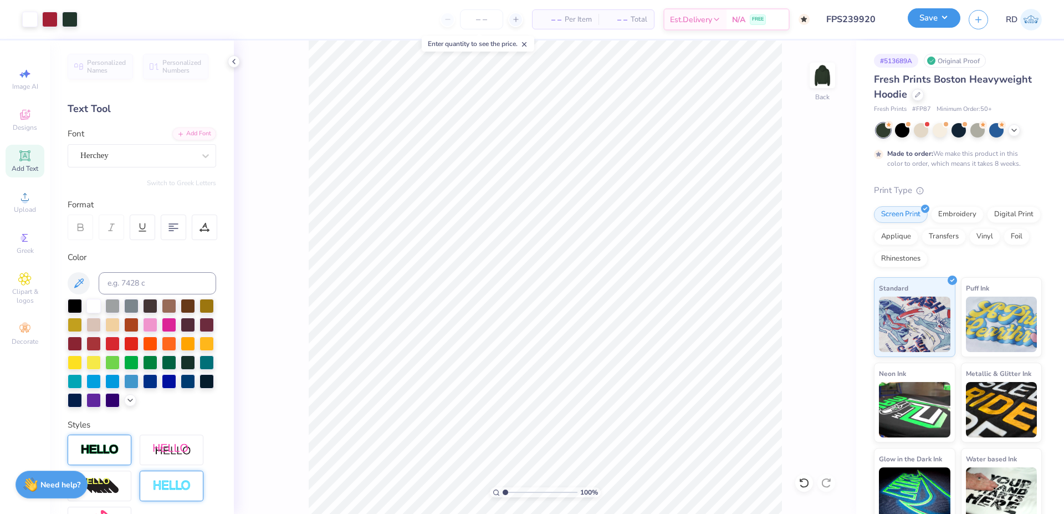
click at [945, 15] on button "Save" at bounding box center [933, 17] width 53 height 19
